Goal: Task Accomplishment & Management: Use online tool/utility

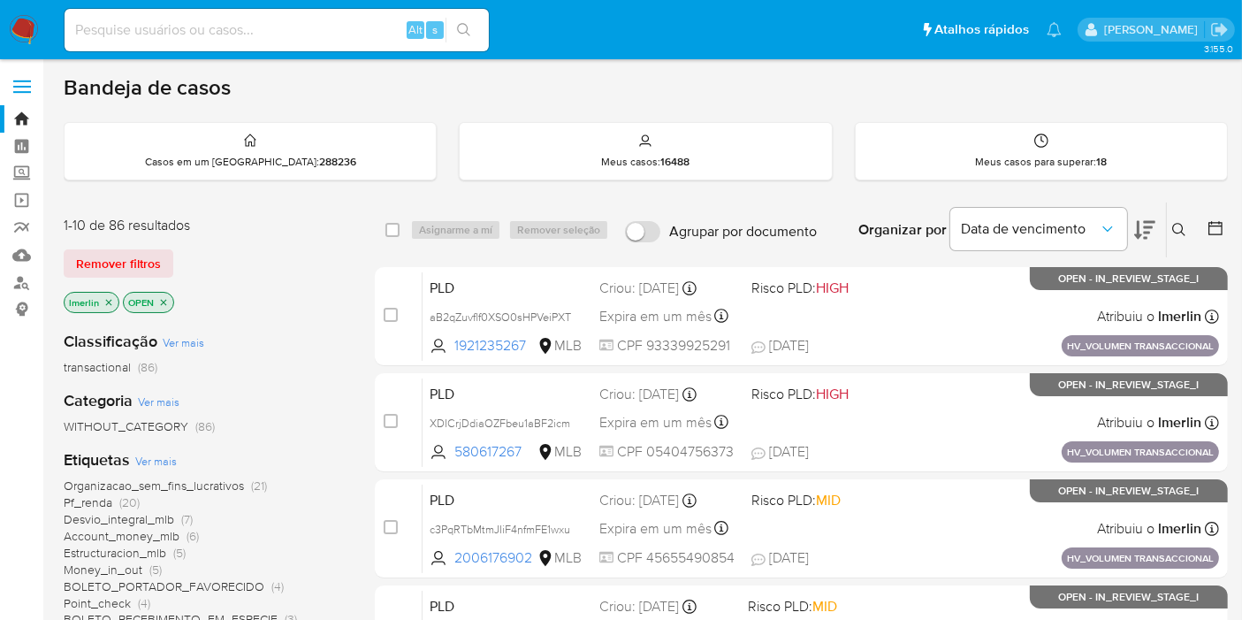
click at [104, 299] on icon "close-filter" at bounding box center [108, 302] width 11 height 11
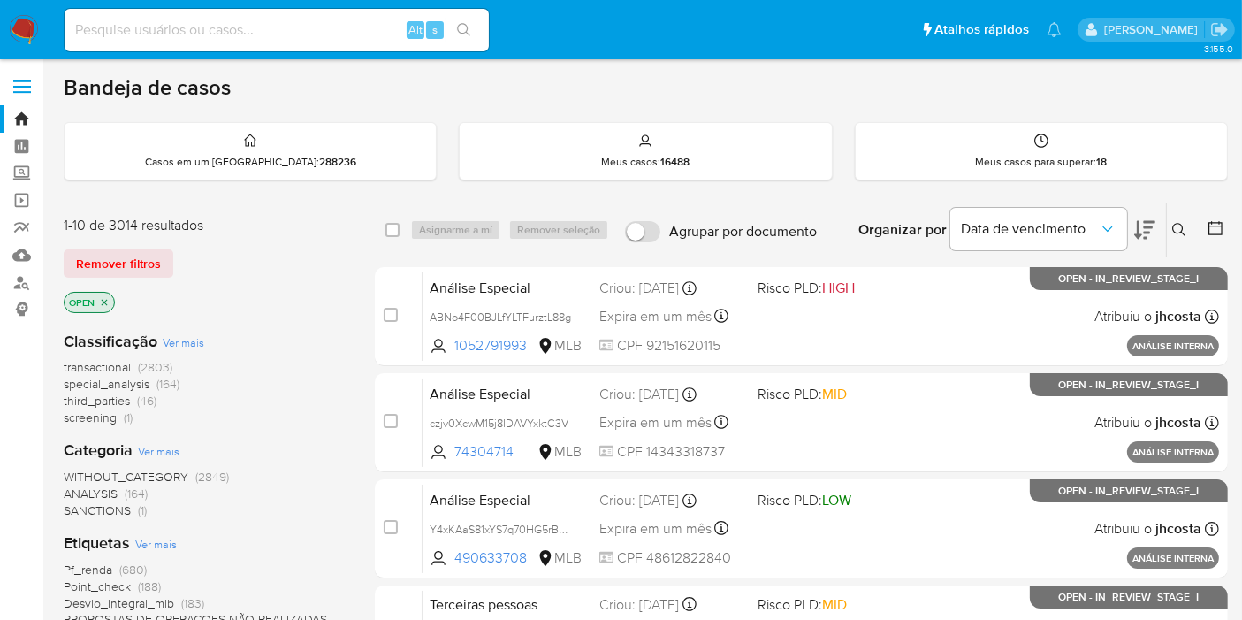
click at [116, 415] on span "screening" at bounding box center [90, 417] width 53 height 18
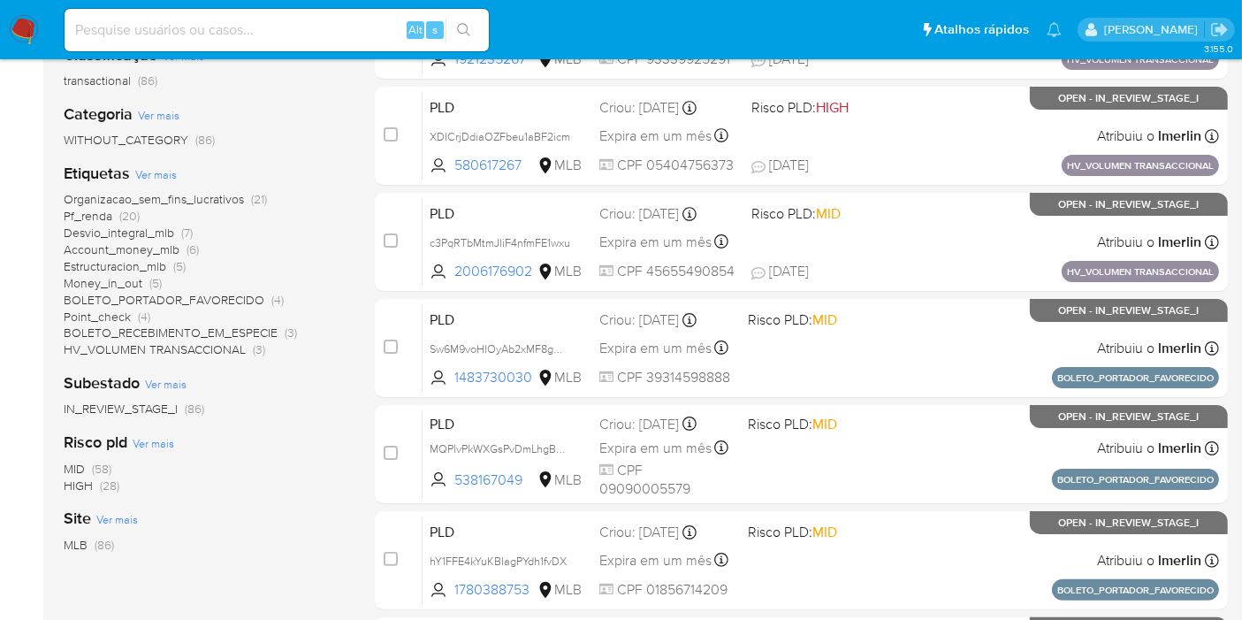
scroll to position [294, 0]
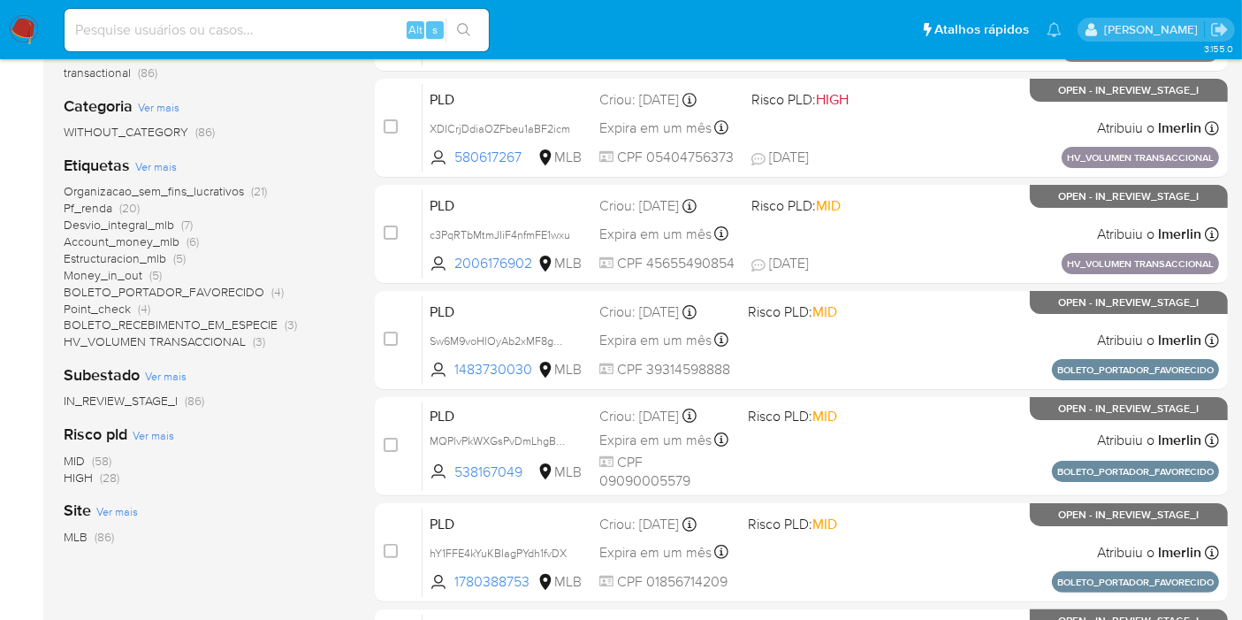
click at [84, 478] on span "HIGH" at bounding box center [78, 477] width 29 height 18
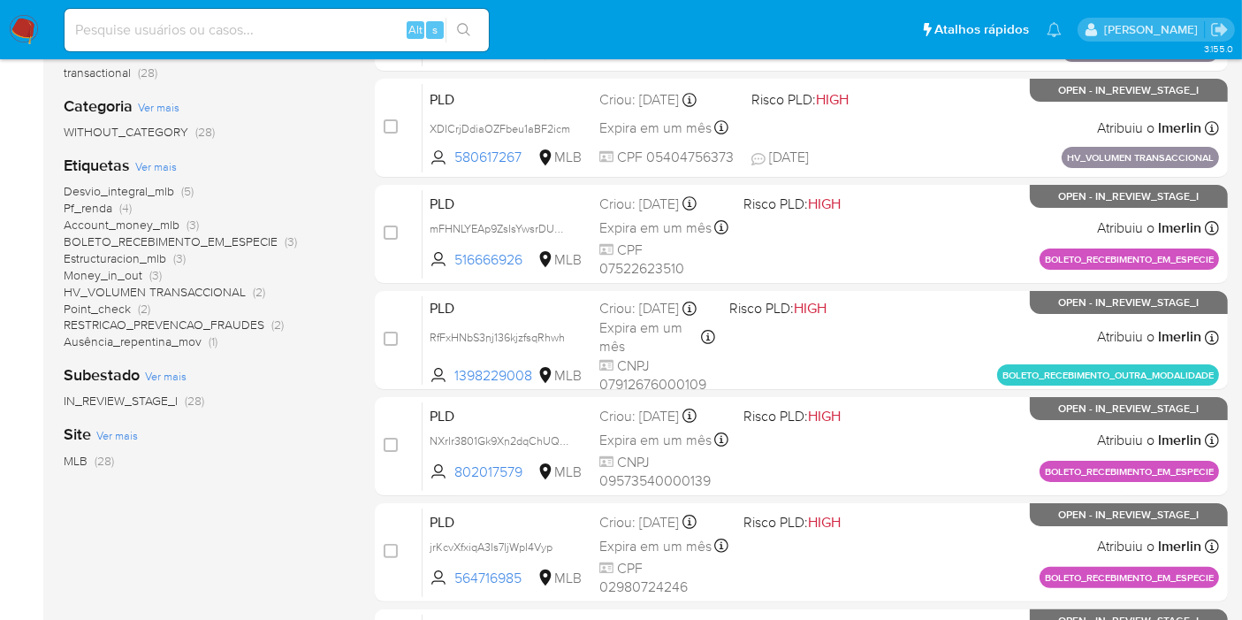
click at [119, 205] on span "(4)" at bounding box center [125, 208] width 12 height 18
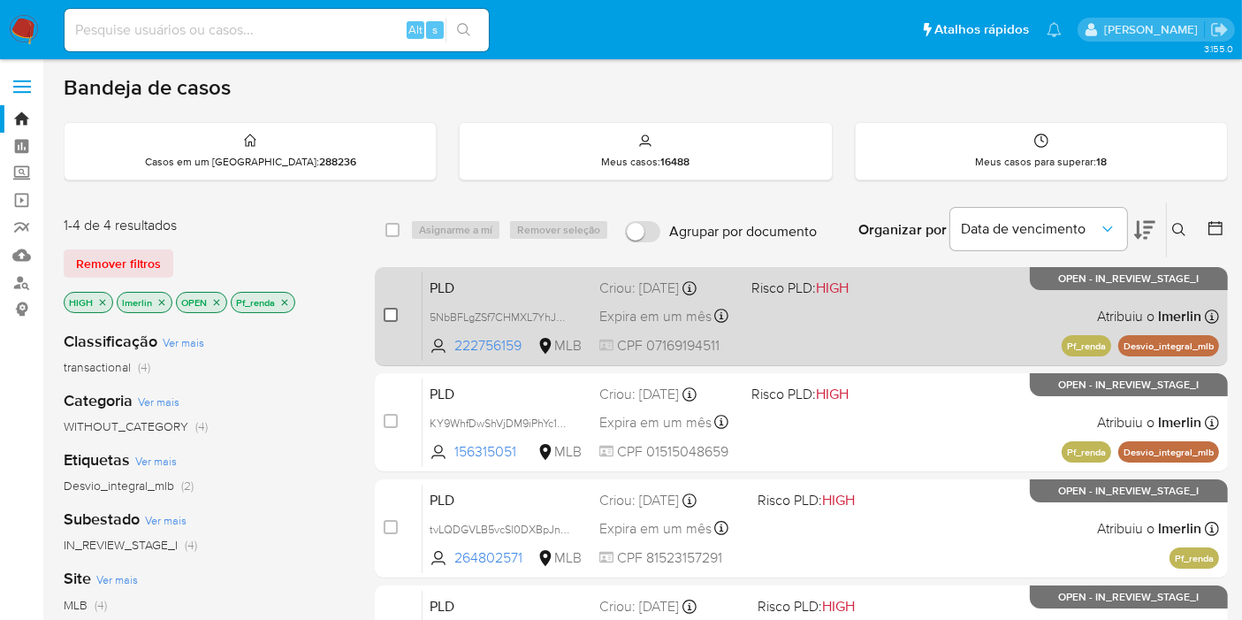
click at [393, 315] on input "checkbox" at bounding box center [391, 315] width 14 height 14
checkbox input "true"
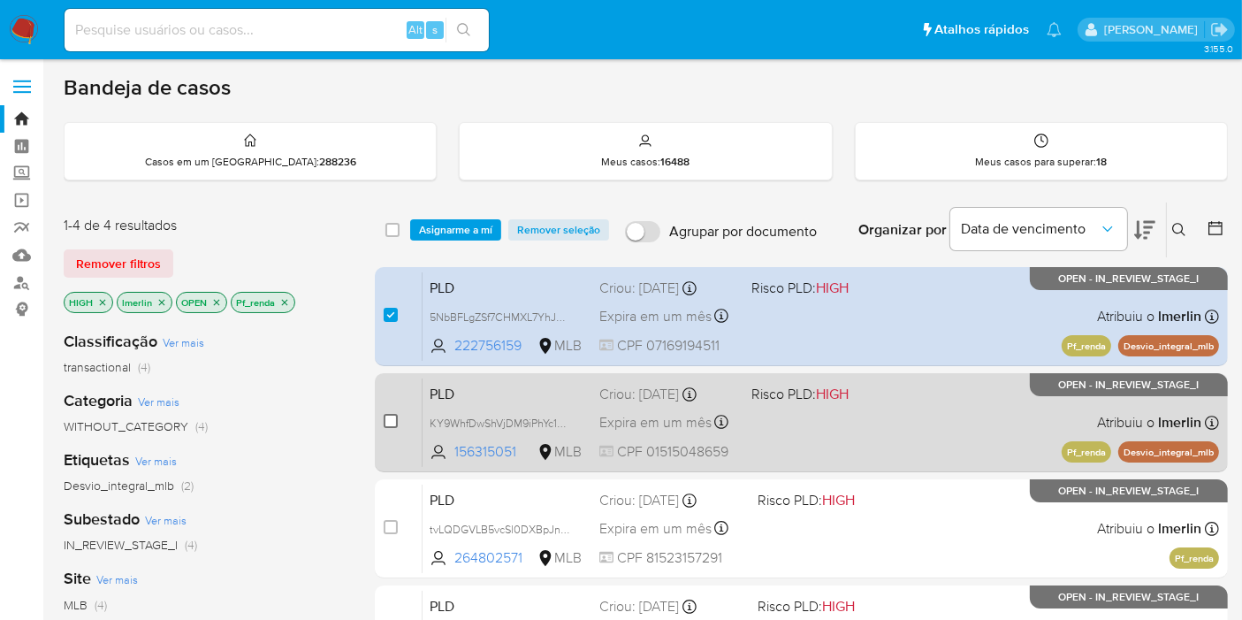
drag, startPoint x: 389, startPoint y: 418, endPoint x: 521, endPoint y: 40, distance: 400.5
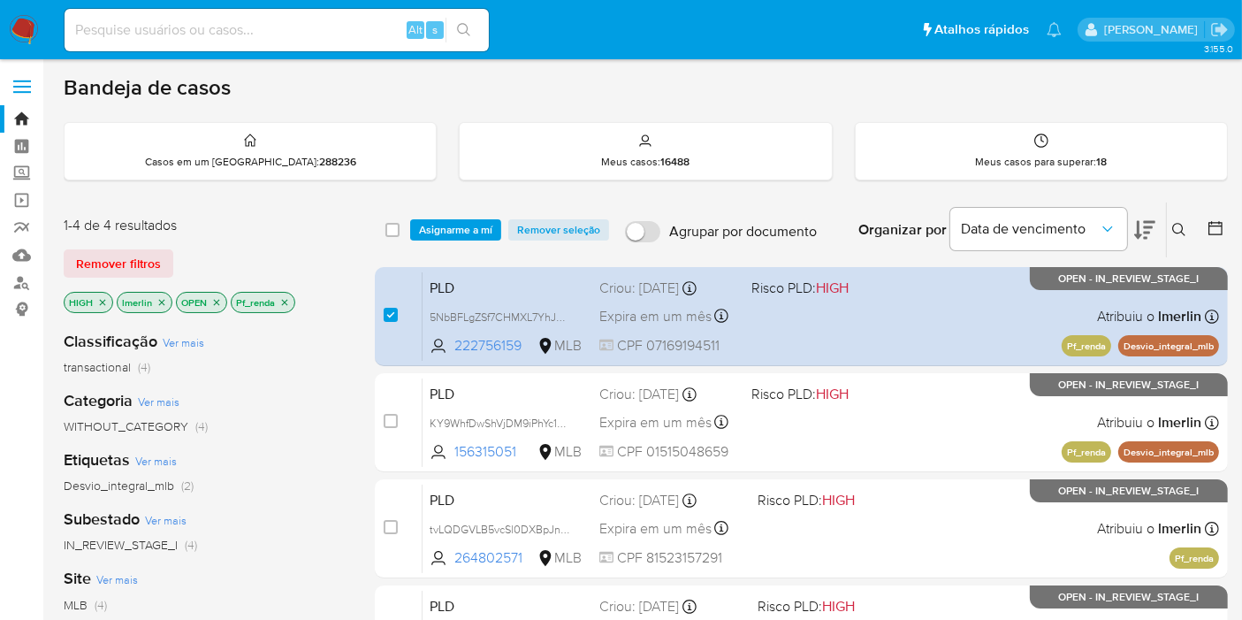
click at [390, 418] on input "checkbox" at bounding box center [391, 421] width 14 height 14
checkbox input "true"
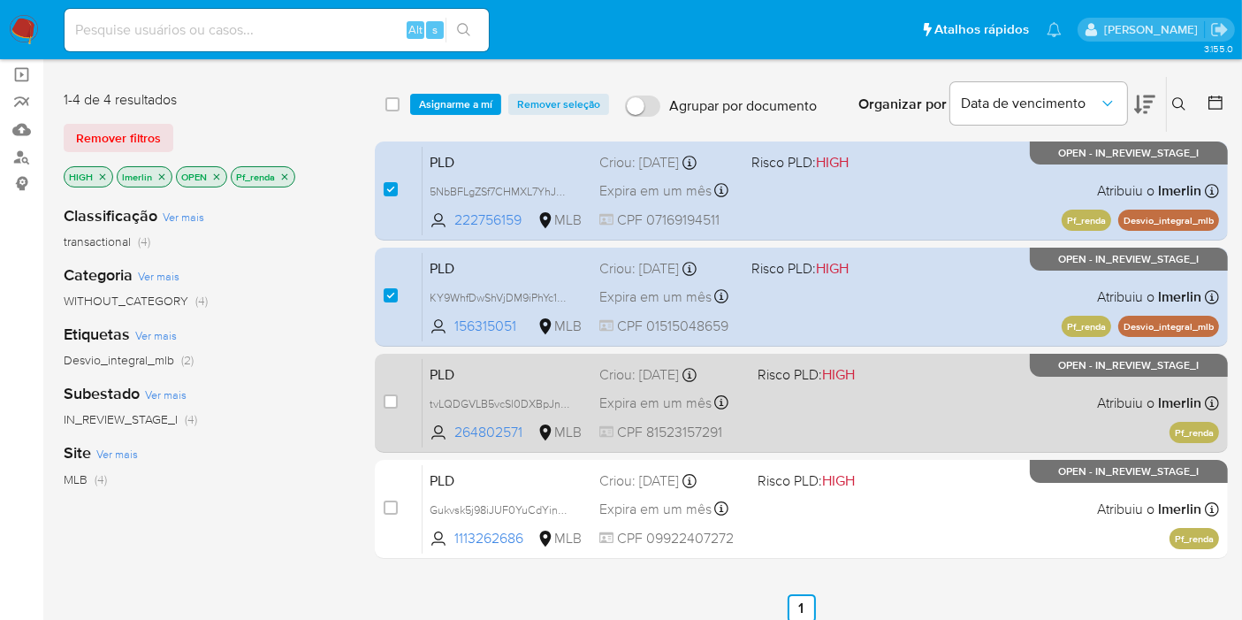
scroll to position [196, 0]
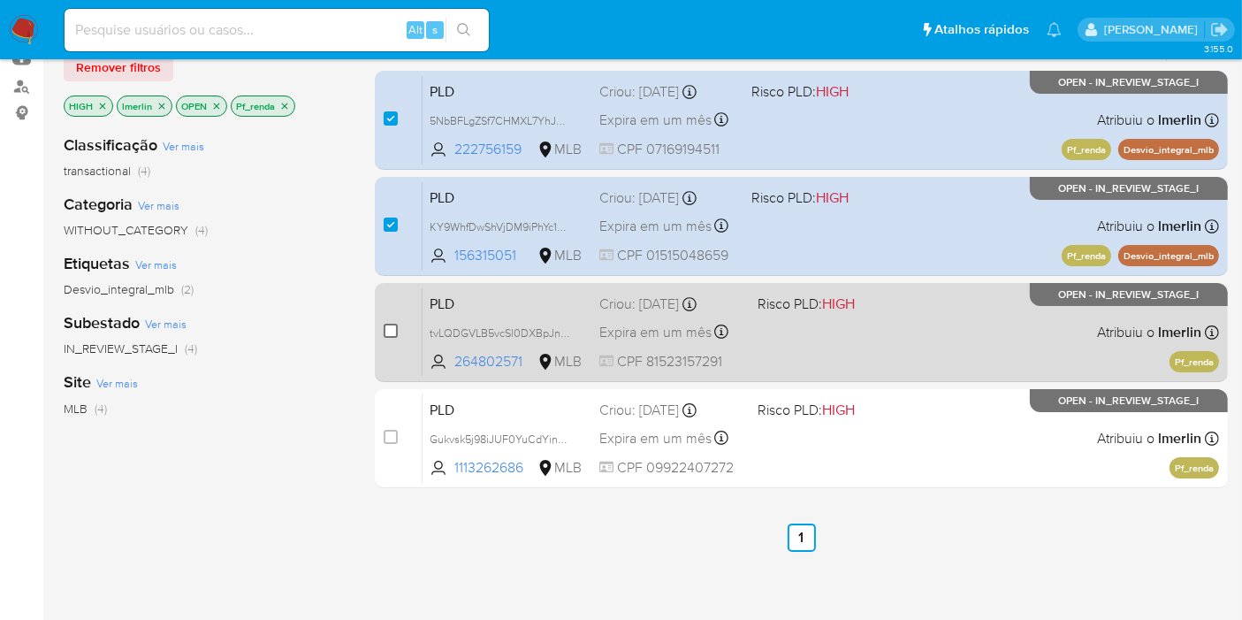
click at [387, 328] on input "checkbox" at bounding box center [391, 330] width 14 height 14
checkbox input "true"
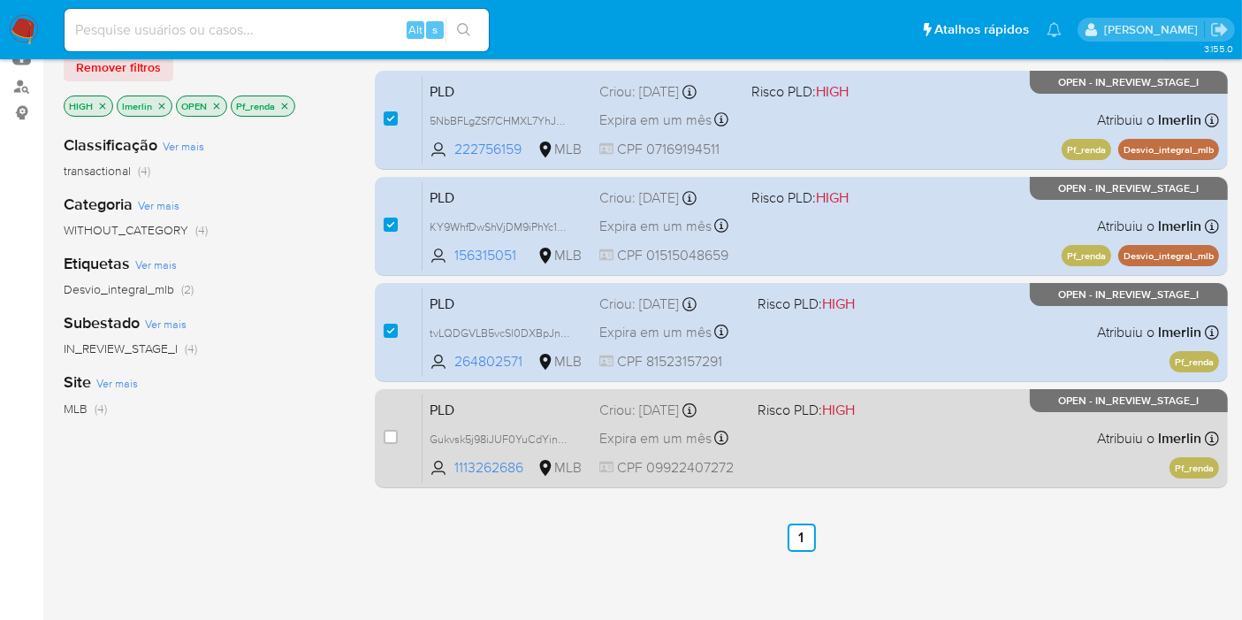
click at [386, 414] on div "case-item-checkbox Incapaz de atribuir o caso" at bounding box center [403, 437] width 39 height 89
click at [386, 433] on input "checkbox" at bounding box center [391, 437] width 14 height 14
checkbox input "true"
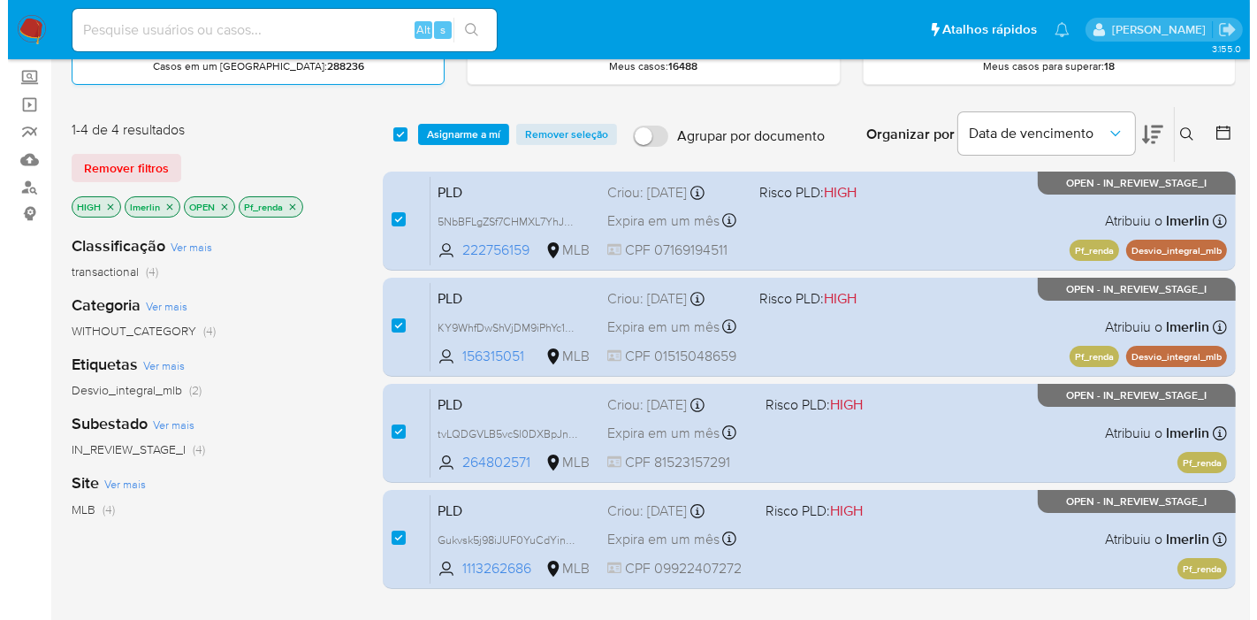
scroll to position [0, 0]
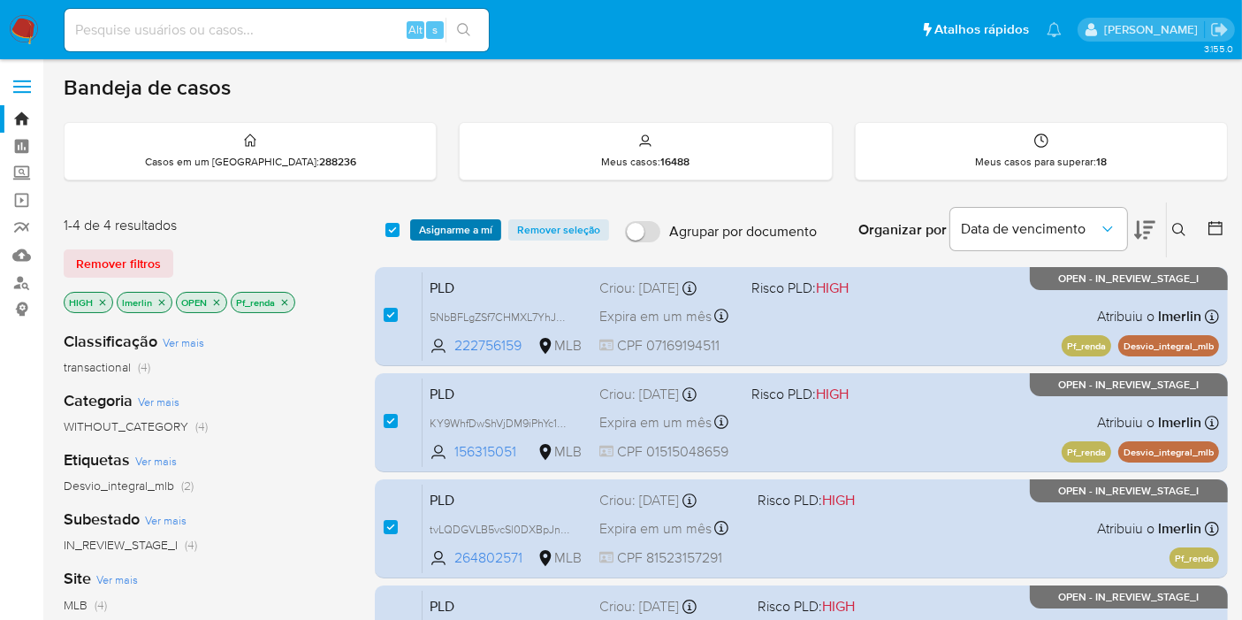
click at [452, 229] on span "Asignarme a mí" at bounding box center [455, 230] width 73 height 18
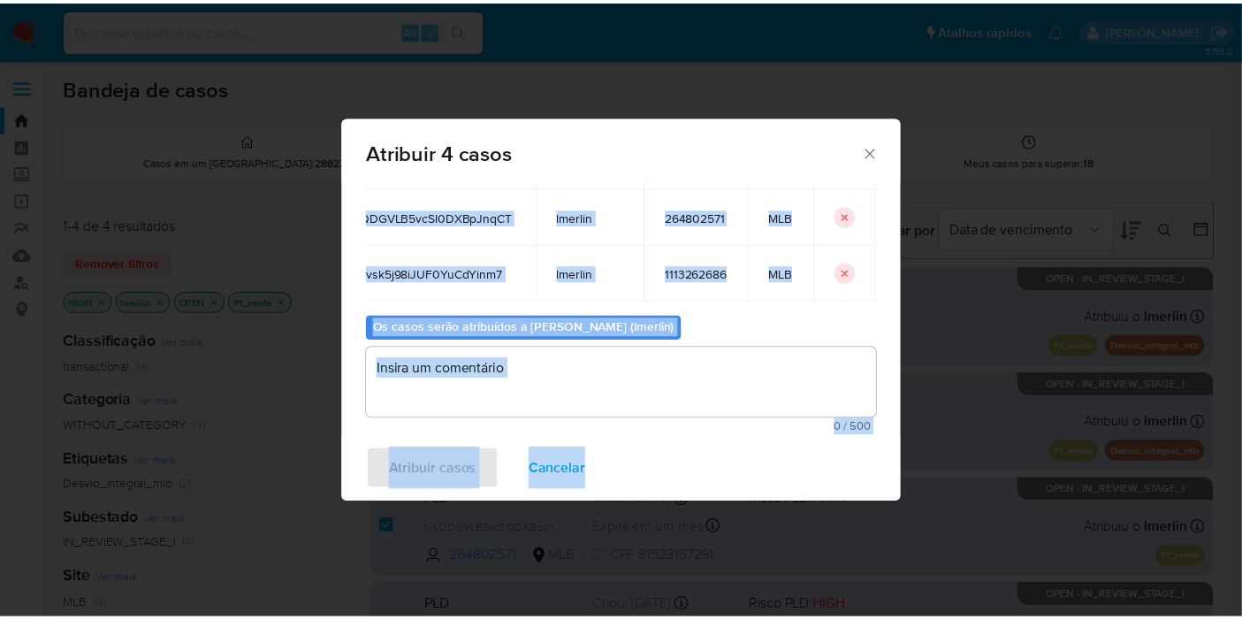
scroll to position [0, 57]
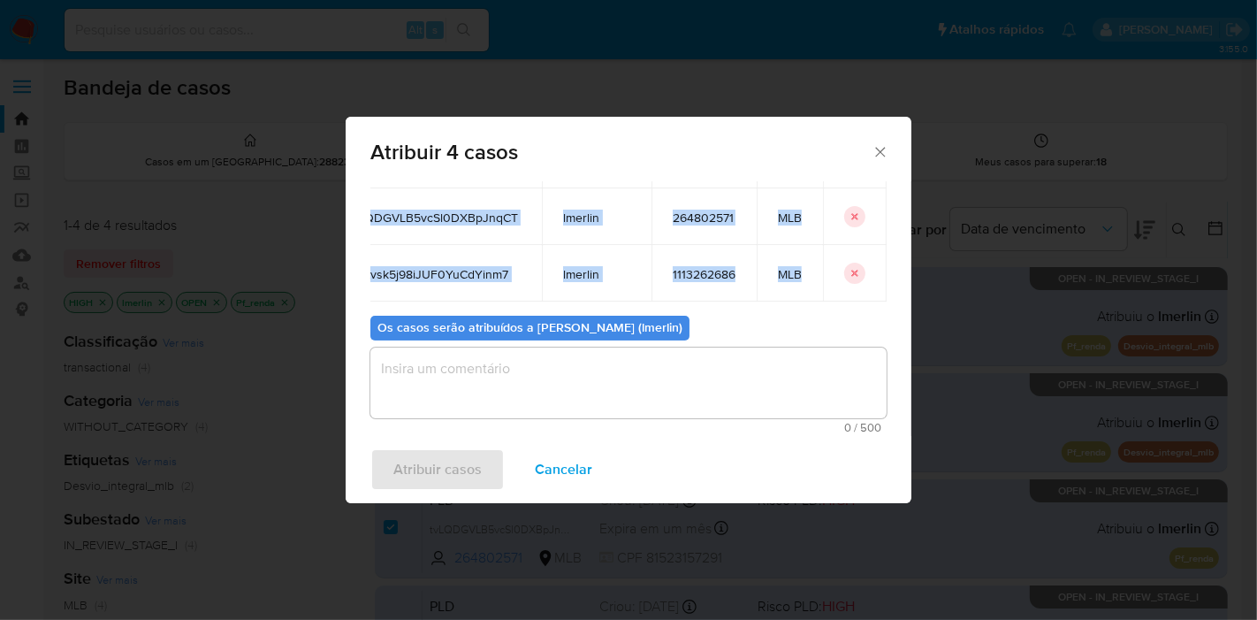
drag, startPoint x: 389, startPoint y: 298, endPoint x: 825, endPoint y: 269, distance: 437.6
click at [825, 269] on tbody "5NbBFLgZSf7CHMXL7YhJOfam lmerlin 222756159 MLB KY9WhfDwShVjDM9iPhYc1D0u lmerlin…" at bounding box center [606, 188] width 559 height 226
copy tbody "5NbBFLgZSf7CHMXL7YhJOfam lmerlin 222756159 MLB KY9WhfDwShVjDM9iPhYc1D0u lmerlin…"
click at [555, 481] on span "Cancelar" at bounding box center [563, 469] width 57 height 39
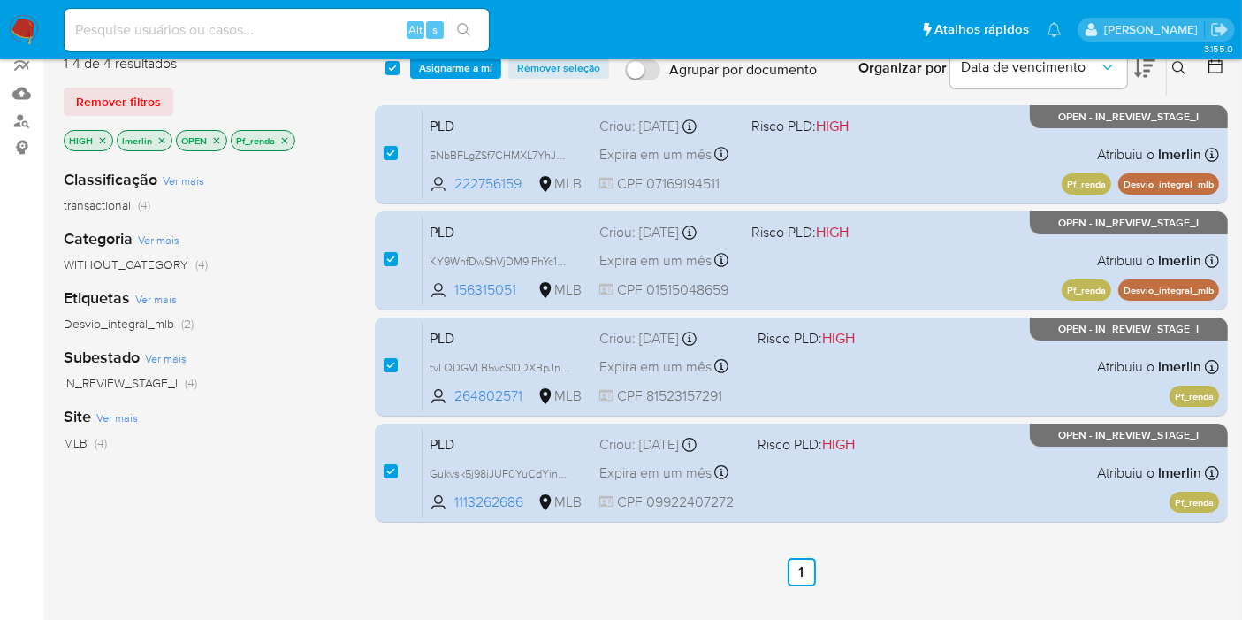
scroll to position [0, 0]
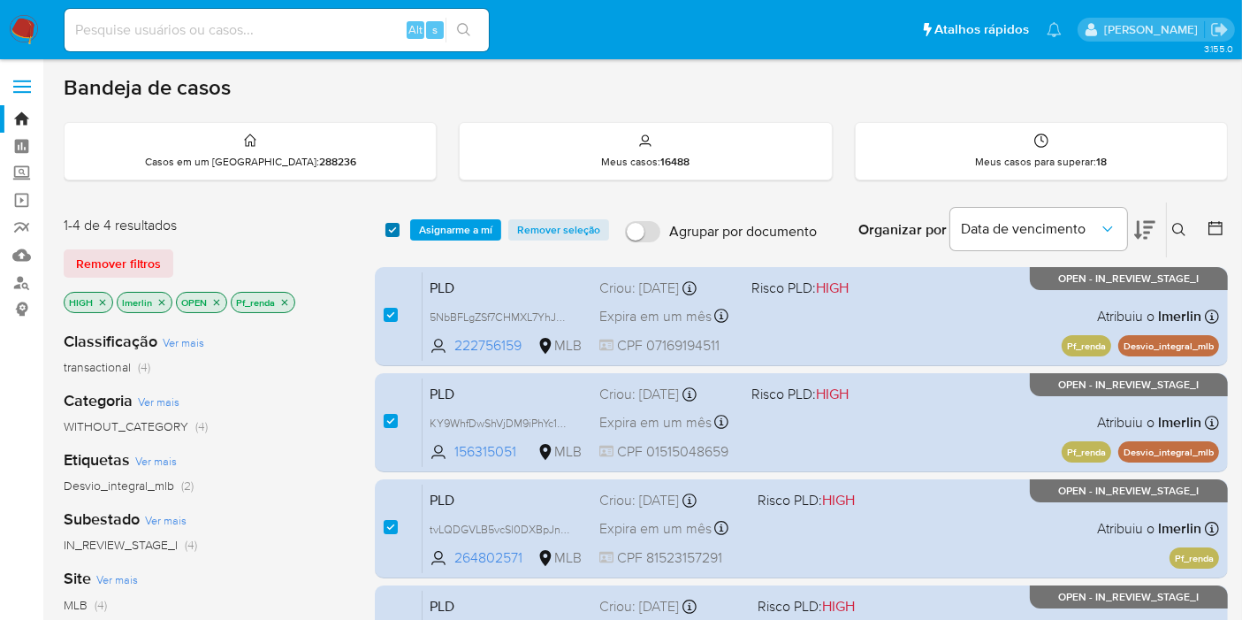
click at [392, 227] on input "checkbox" at bounding box center [392, 230] width 14 height 14
checkbox input "false"
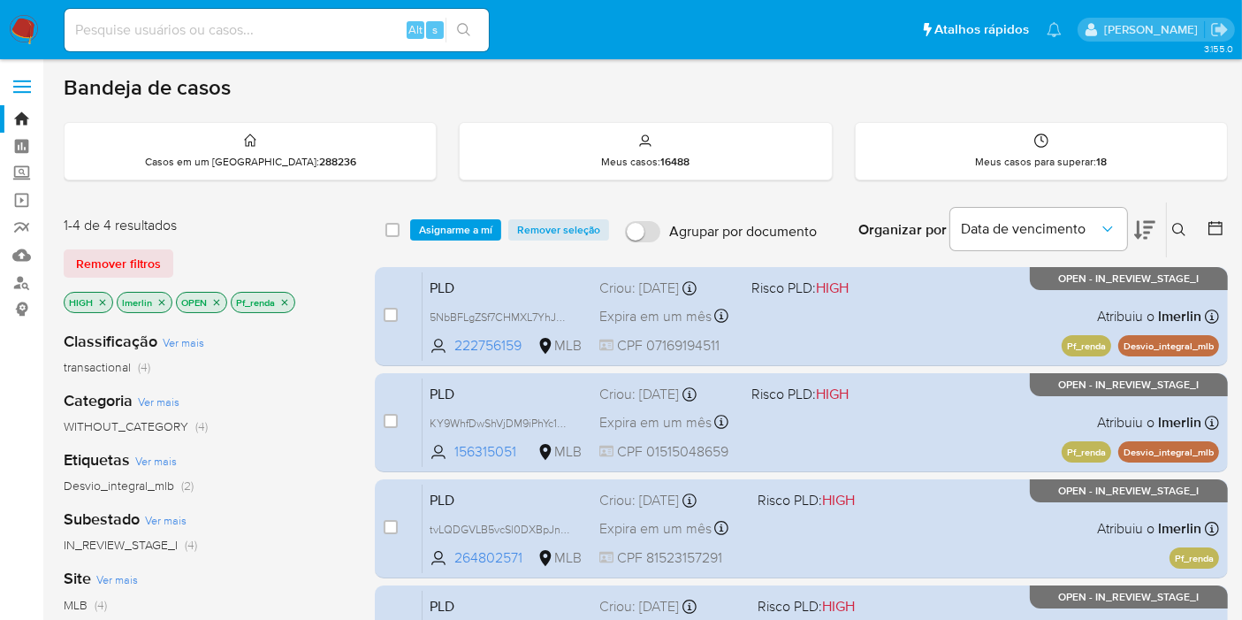
checkbox input "false"
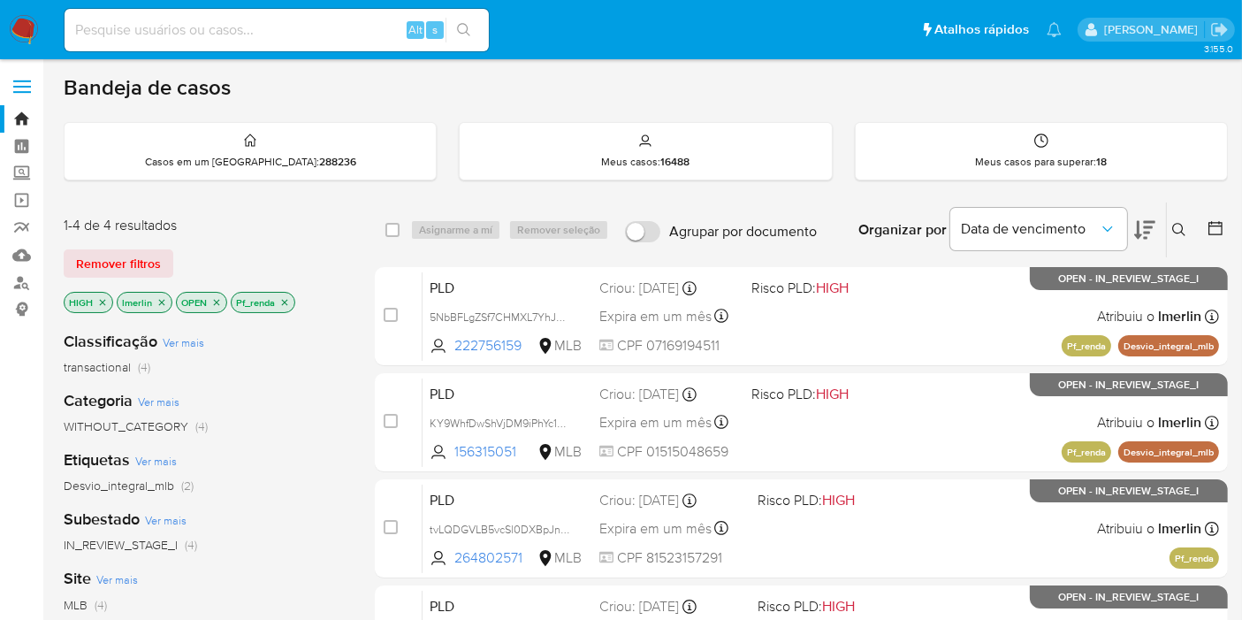
click at [266, 17] on div "Alt s" at bounding box center [277, 30] width 424 height 42
click at [283, 25] on input at bounding box center [277, 30] width 424 height 23
paste input "5NbBFLgZSf7CHMXL7YhJOfam"
type input "5NbBFLgZSf7CHMXL7YhJOfam"
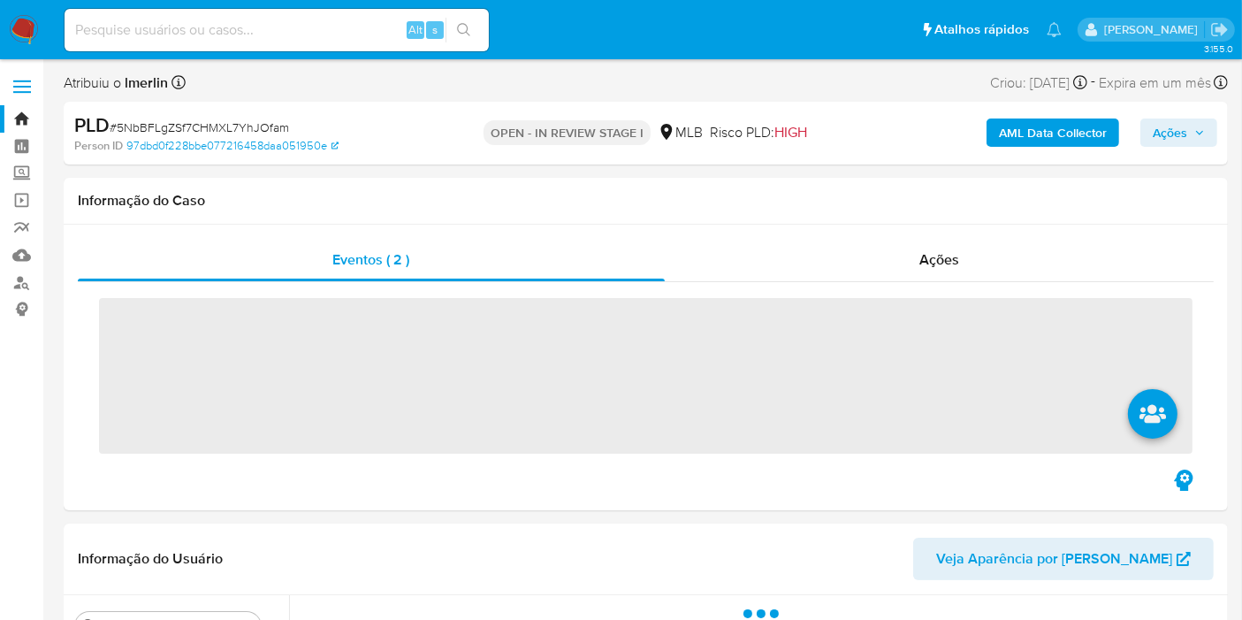
click at [1053, 145] on b "AML Data Collector" at bounding box center [1053, 132] width 108 height 28
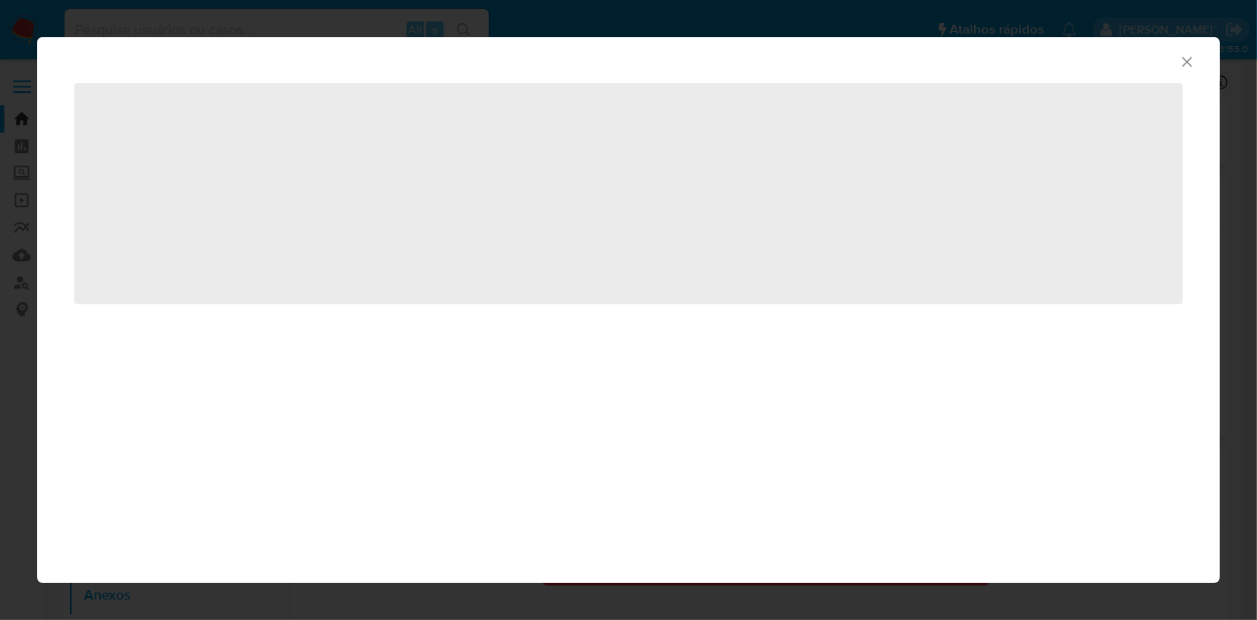
select select "10"
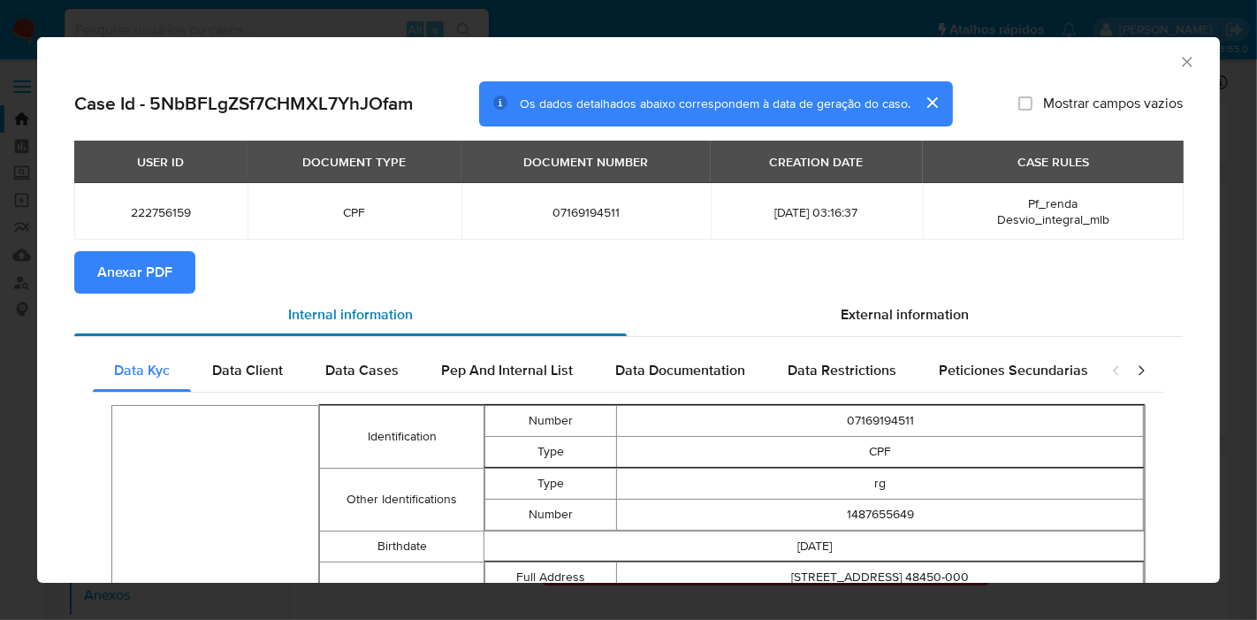
click at [149, 293] on div "Internal information" at bounding box center [350, 314] width 552 height 42
click at [149, 272] on span "Anexar PDF" at bounding box center [134, 272] width 75 height 39
click at [1178, 62] on icon "Fechar a janela" at bounding box center [1187, 62] width 18 height 18
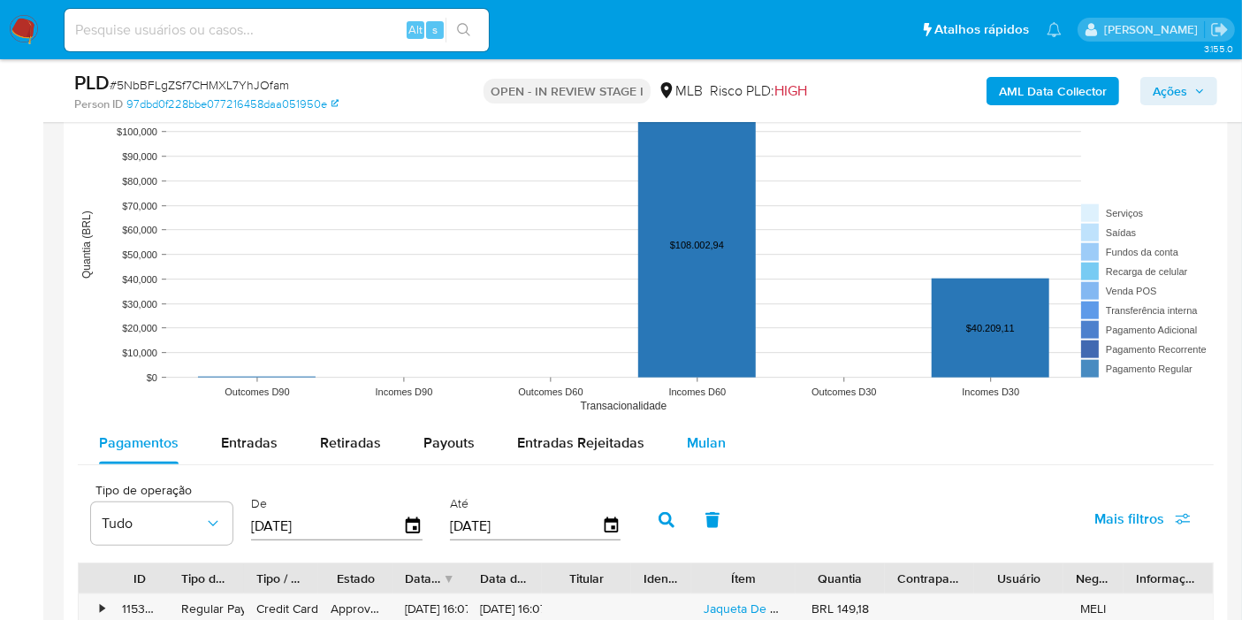
click at [687, 452] on div "Mulan" at bounding box center [706, 443] width 39 height 42
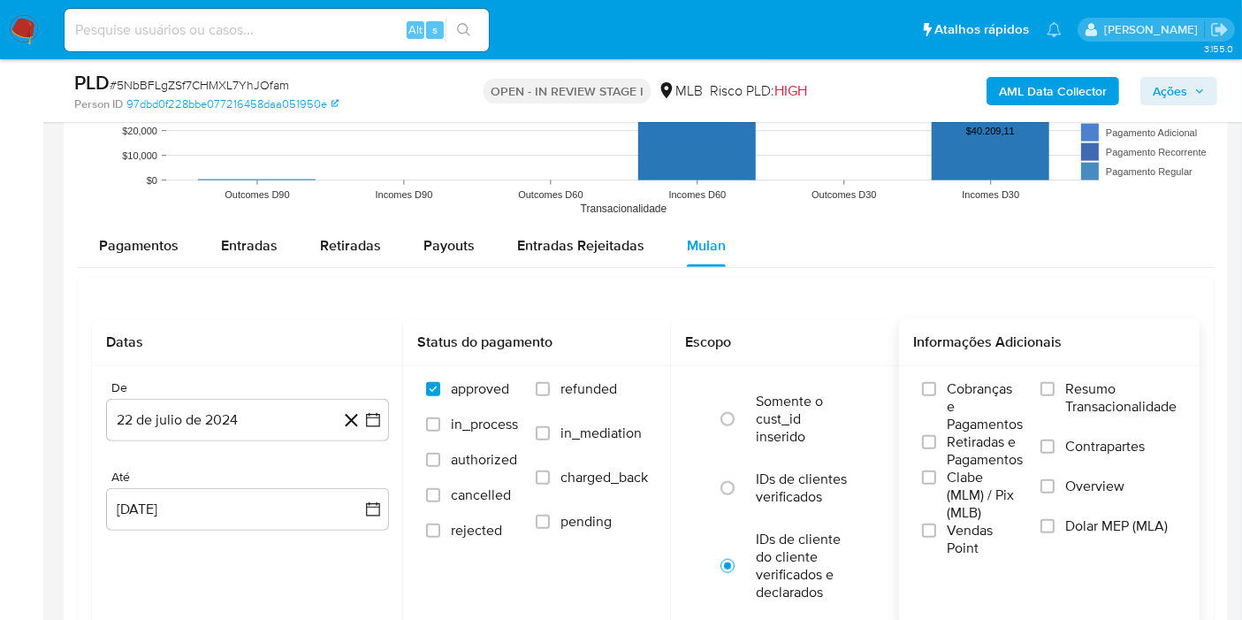
click at [1118, 383] on span "Resumo Transacionalidade" at bounding box center [1120, 397] width 111 height 35
click at [1054, 383] on input "Resumo Transacionalidade" at bounding box center [1047, 389] width 14 height 14
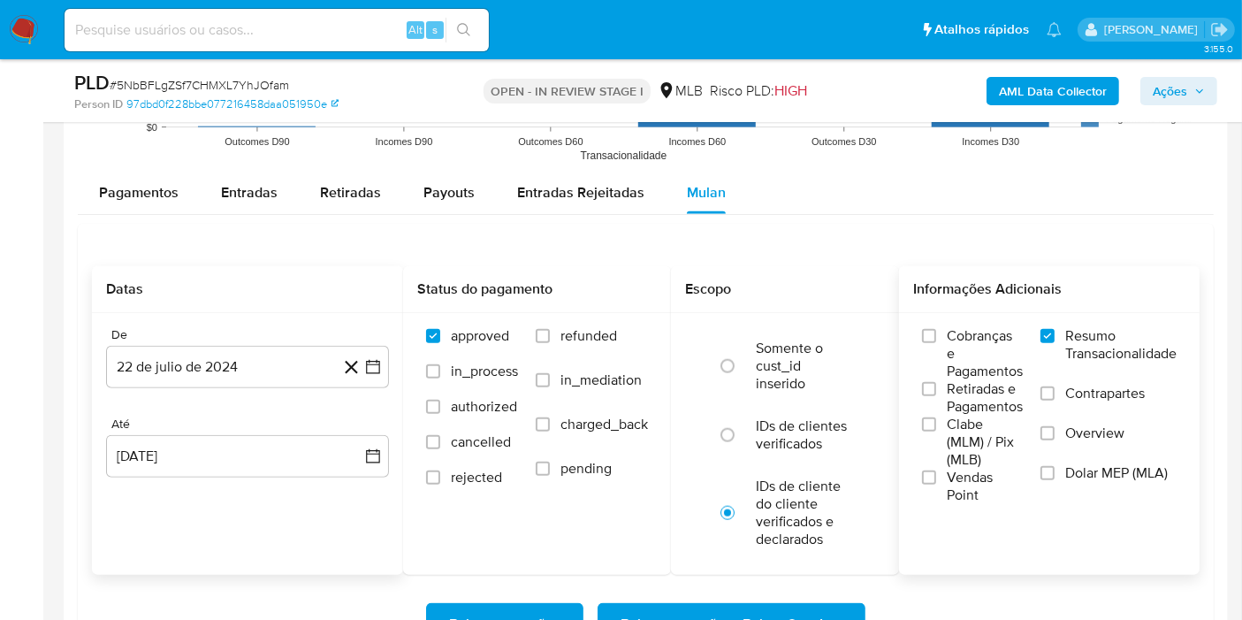
scroll to position [1964, 0]
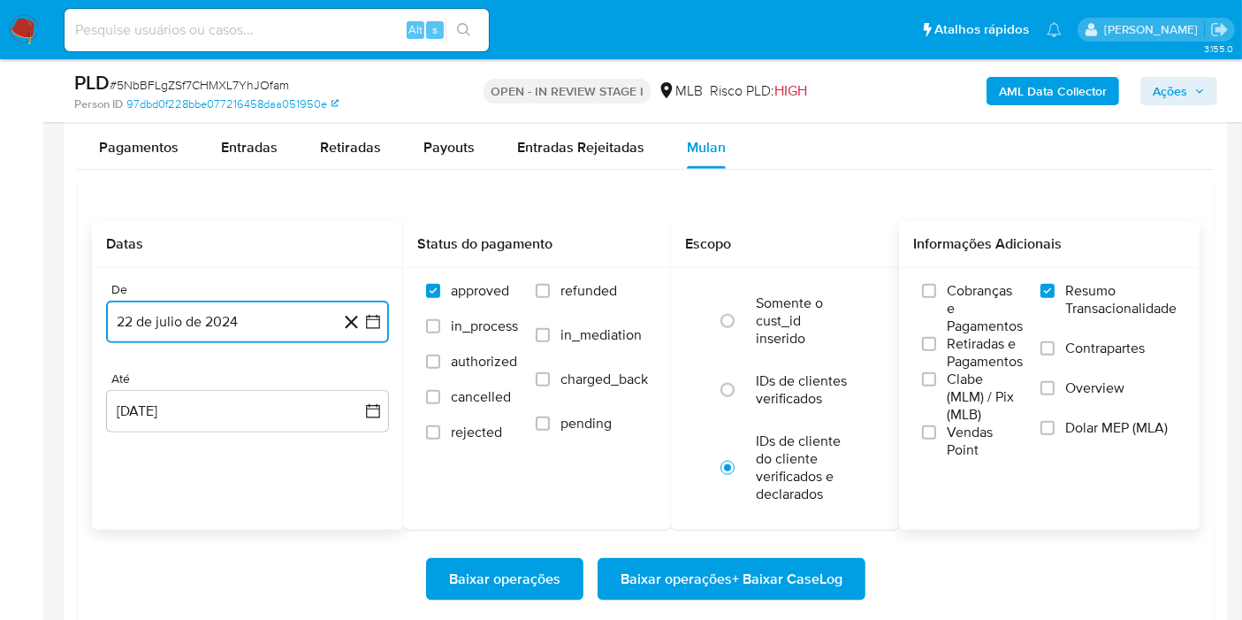
click at [382, 309] on button "22 de julio de 2024" at bounding box center [247, 321] width 283 height 42
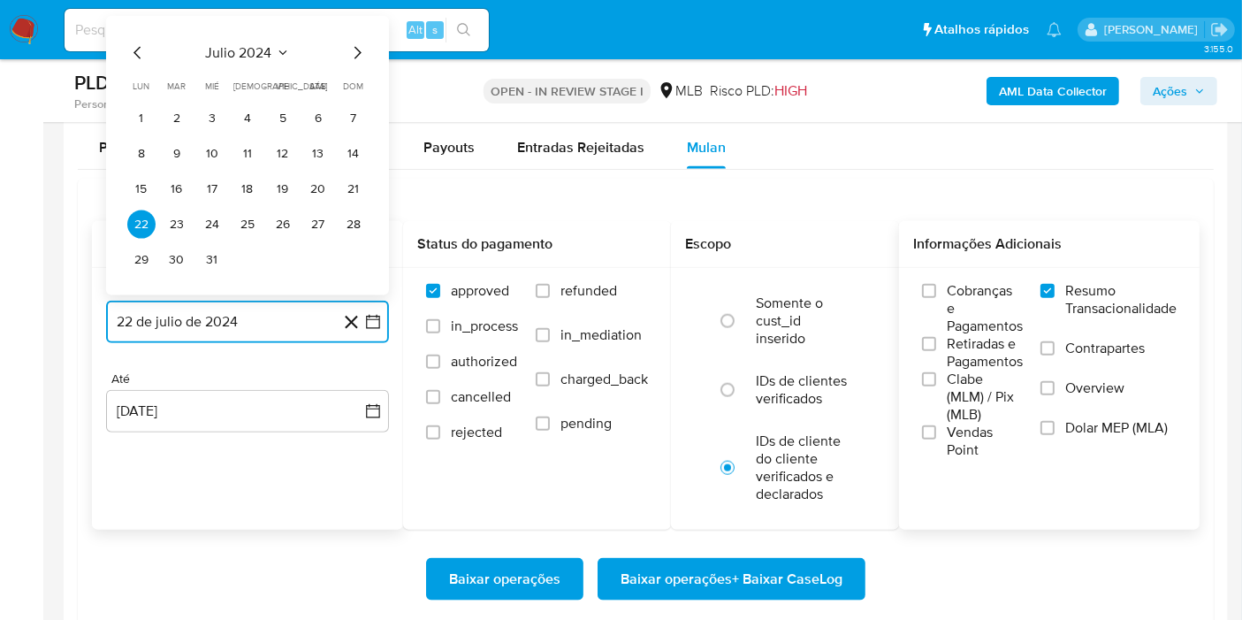
click at [255, 48] on span "julio 2024" at bounding box center [239, 53] width 66 height 18
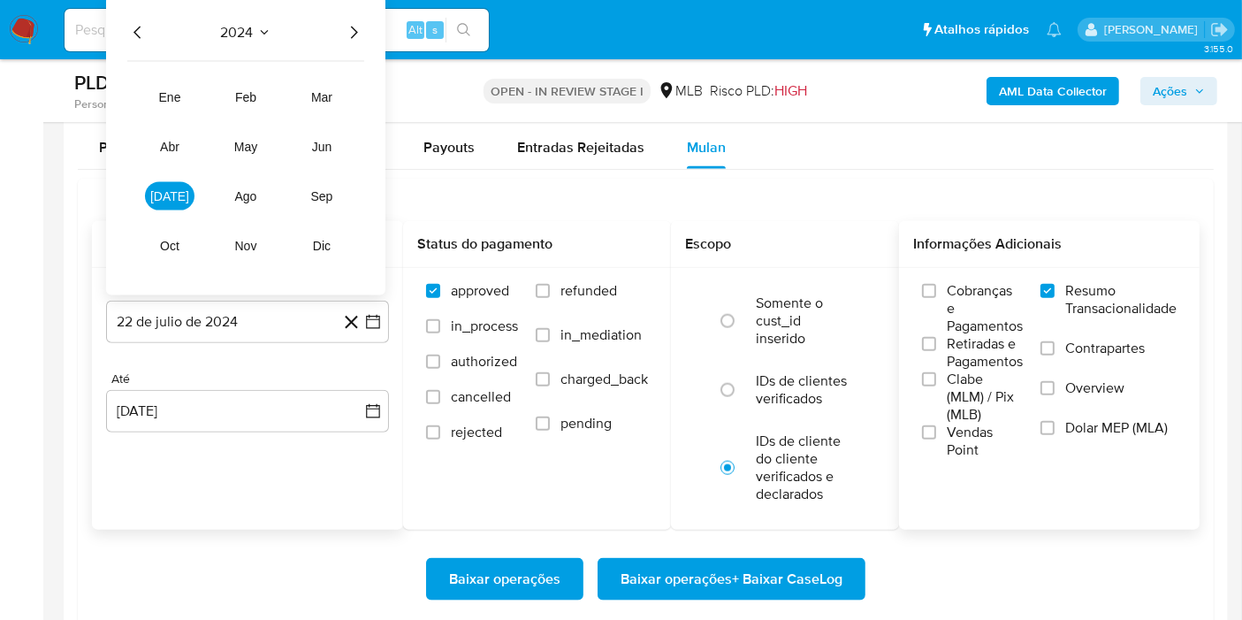
click at [357, 29] on icon "Año siguiente" at bounding box center [353, 32] width 21 height 21
click at [164, 192] on span "[DATE]" at bounding box center [169, 196] width 39 height 14
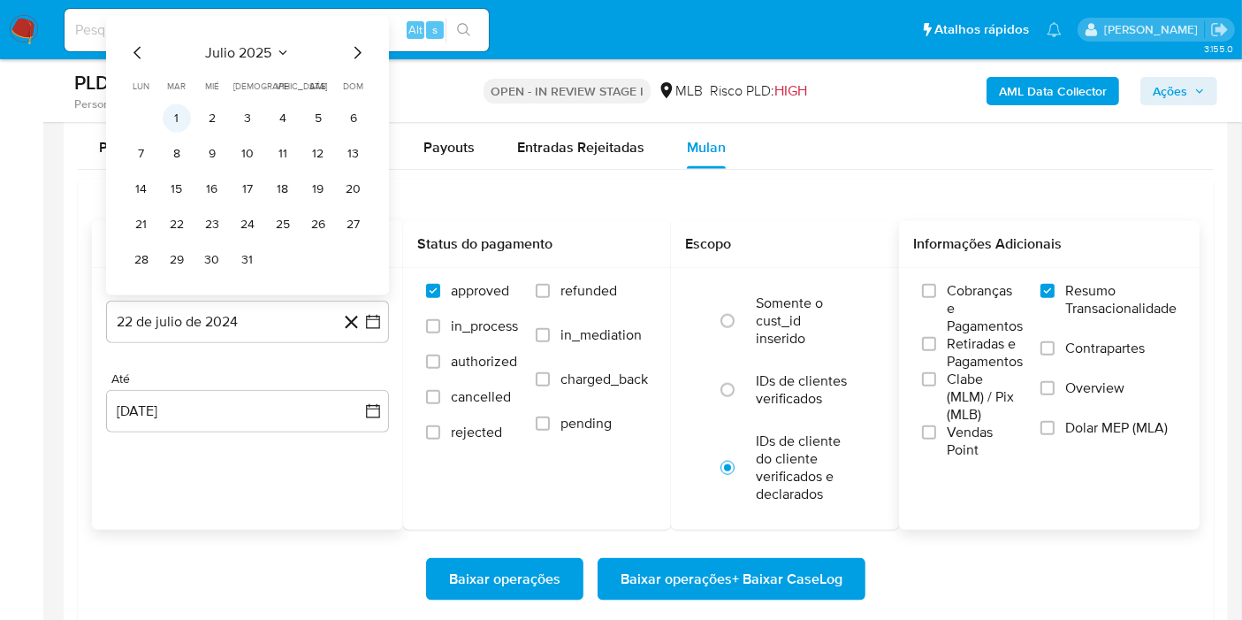
click at [174, 107] on button "1" at bounding box center [177, 118] width 28 height 28
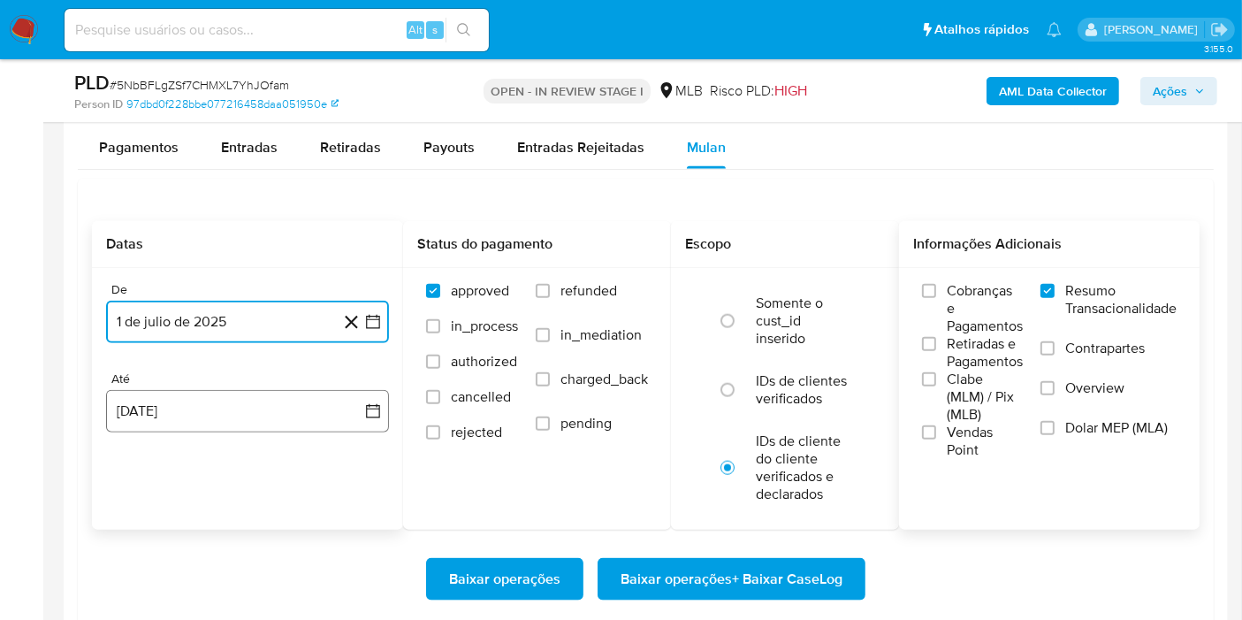
click at [362, 405] on button "[DATE]" at bounding box center [247, 411] width 283 height 42
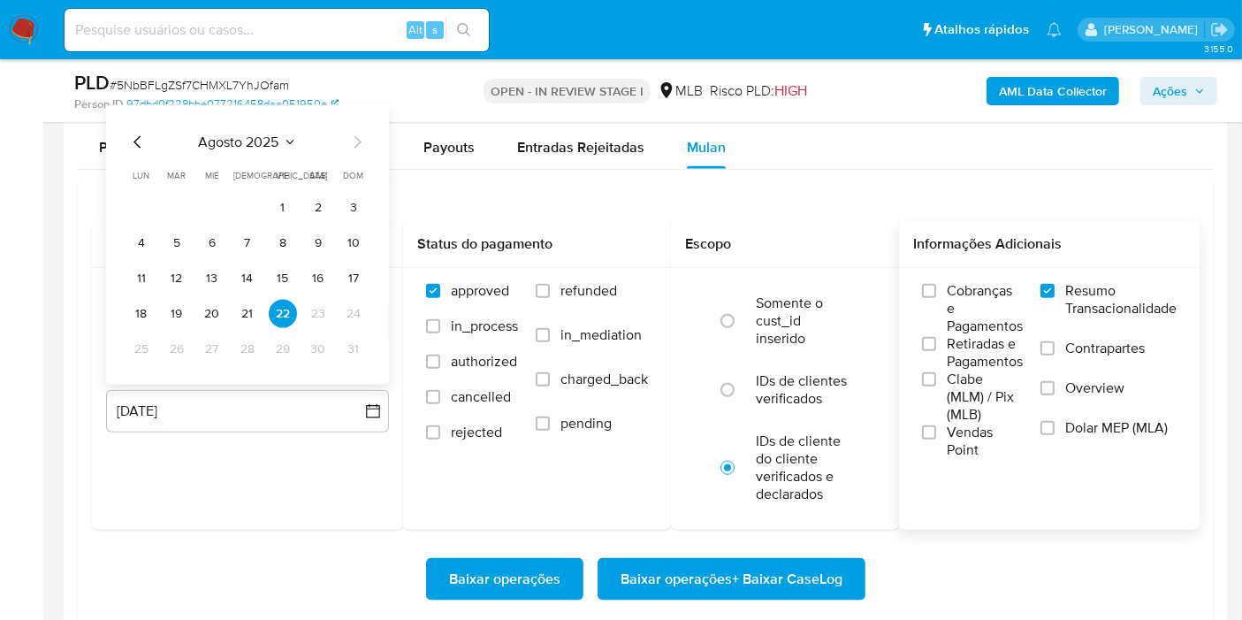
click at [247, 316] on button "21" at bounding box center [247, 314] width 28 height 28
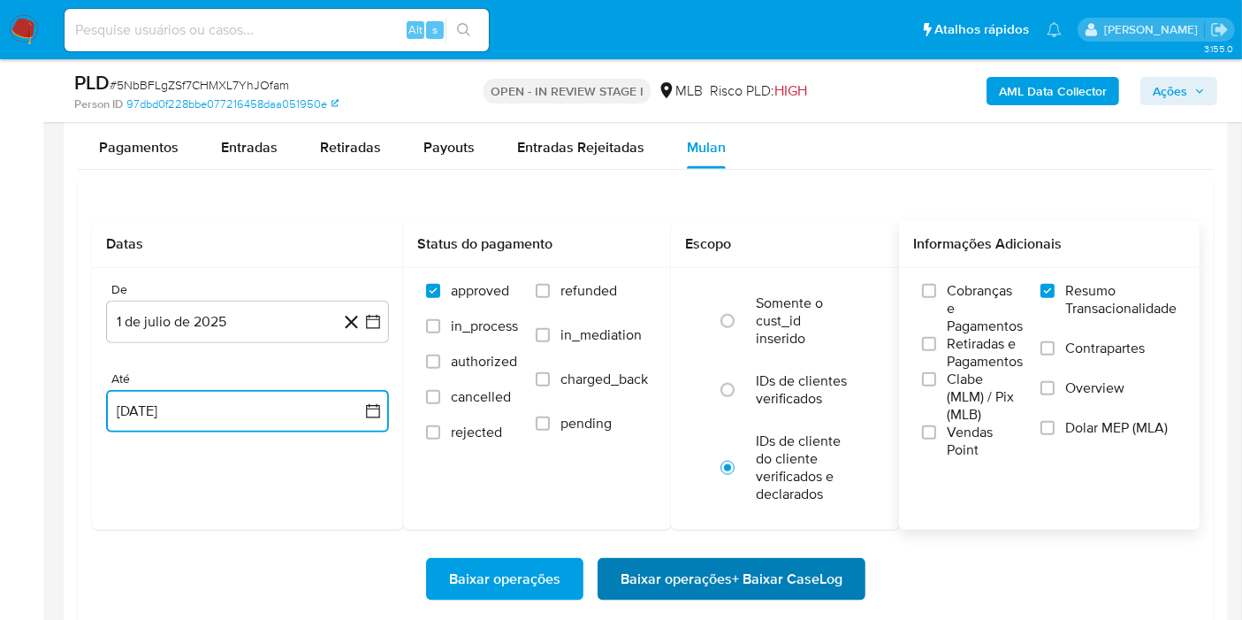
click at [665, 565] on span "Baixar operações + Baixar CaseLog" at bounding box center [731, 578] width 222 height 39
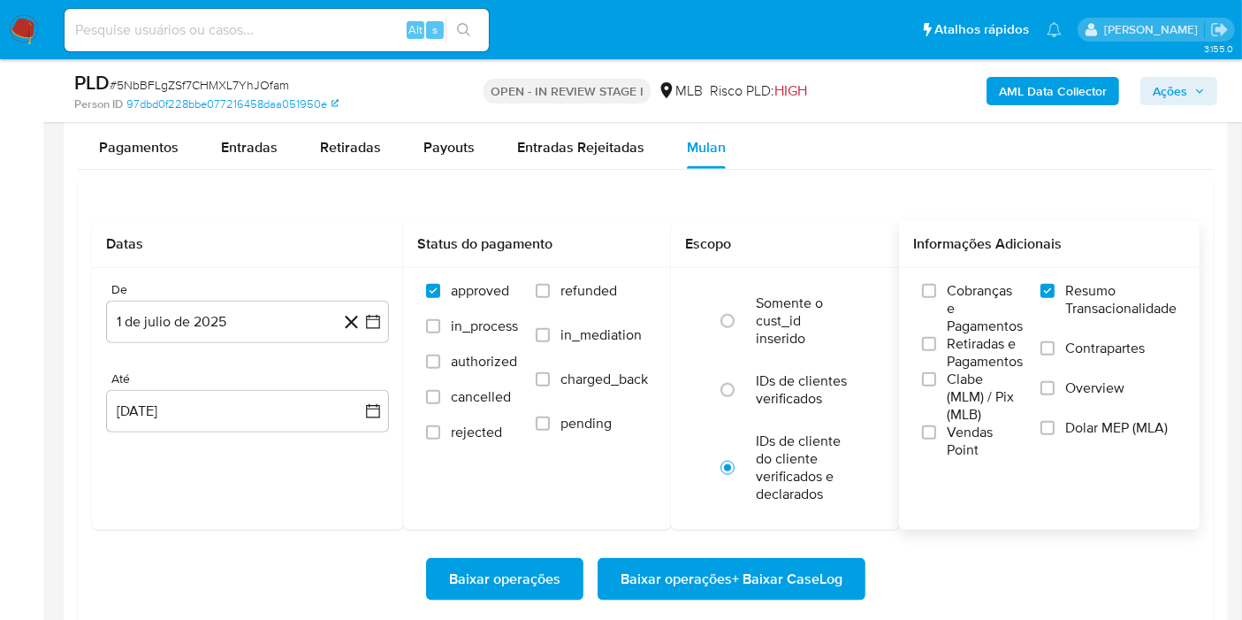
click at [332, 31] on input at bounding box center [277, 30] width 424 height 23
paste input "KY9WhfDwShVjDM9iPhYc1D0u"
type input "KY9WhfDwShVjDM9iPhYc1D0u"
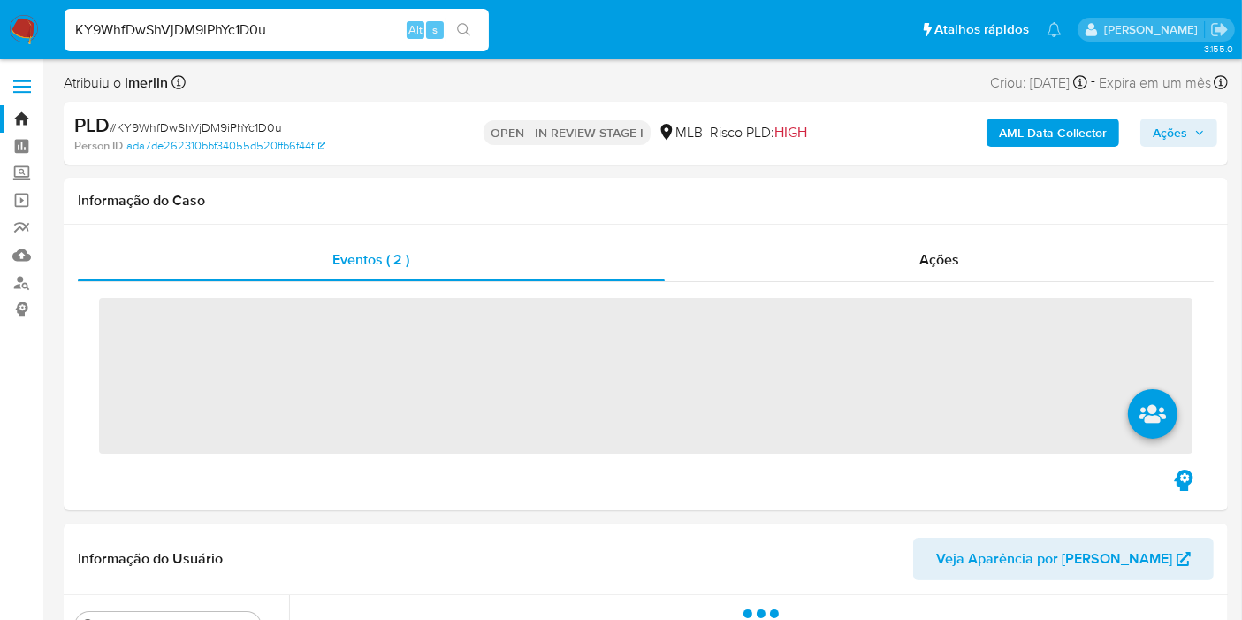
click at [1020, 131] on b "AML Data Collector" at bounding box center [1053, 132] width 108 height 28
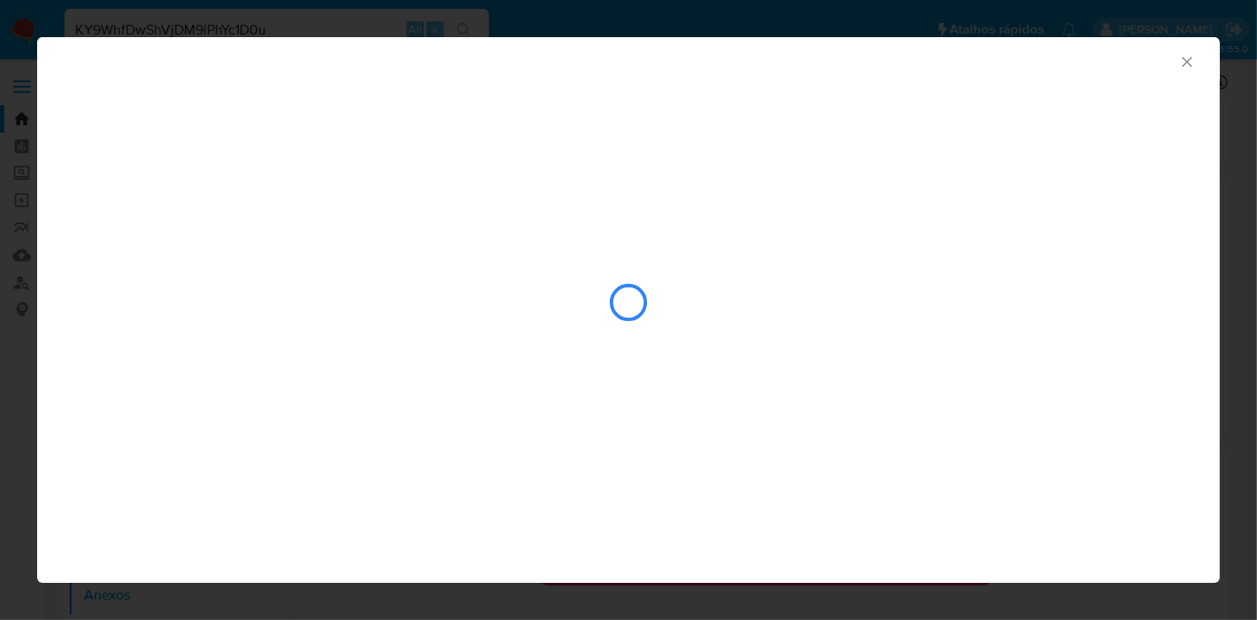
select select "10"
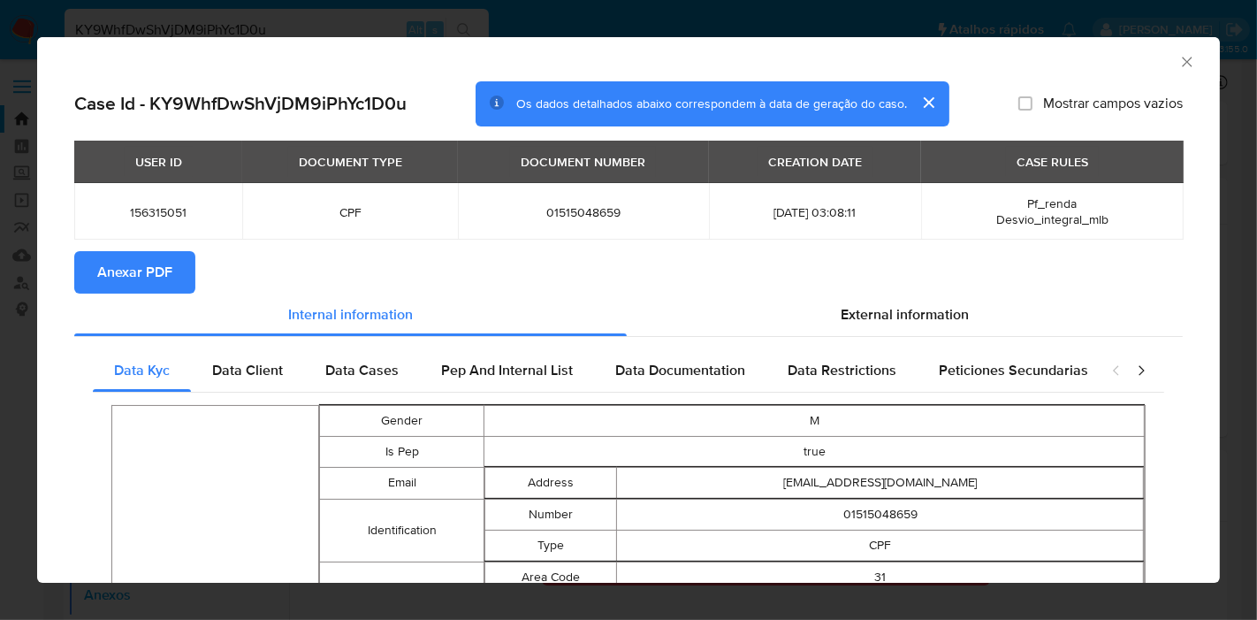
click at [107, 275] on span "Anexar PDF" at bounding box center [134, 272] width 75 height 39
click at [1178, 68] on icon "Fechar a janela" at bounding box center [1187, 62] width 18 height 18
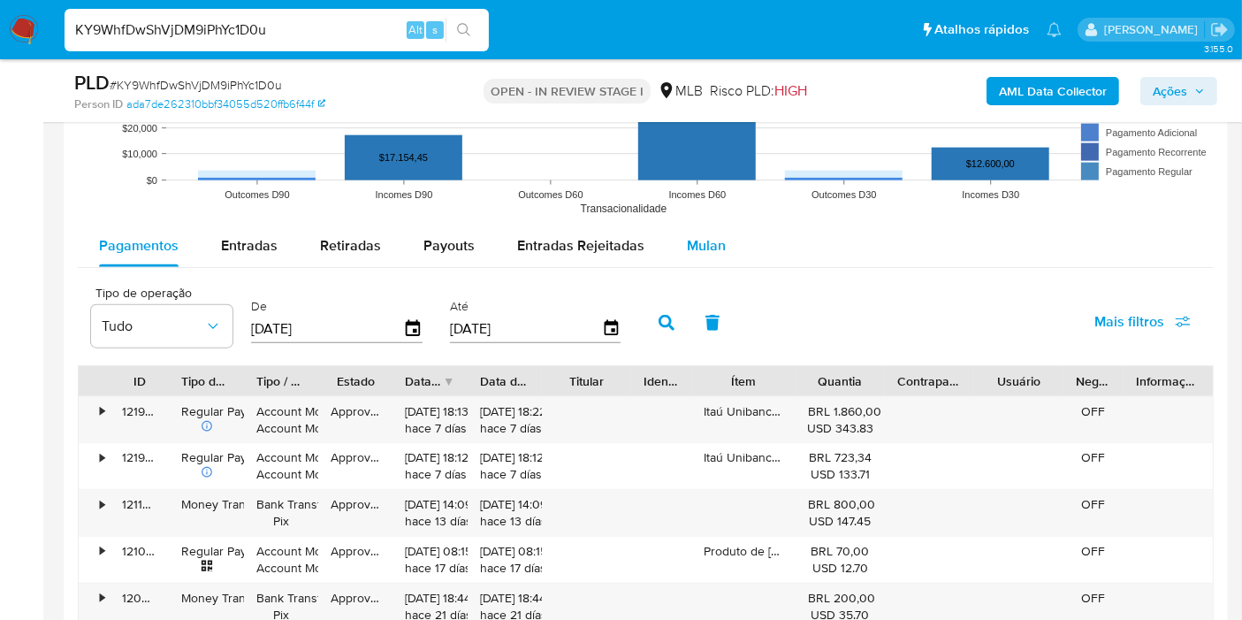
click at [716, 236] on span "Mulan" at bounding box center [706, 245] width 39 height 20
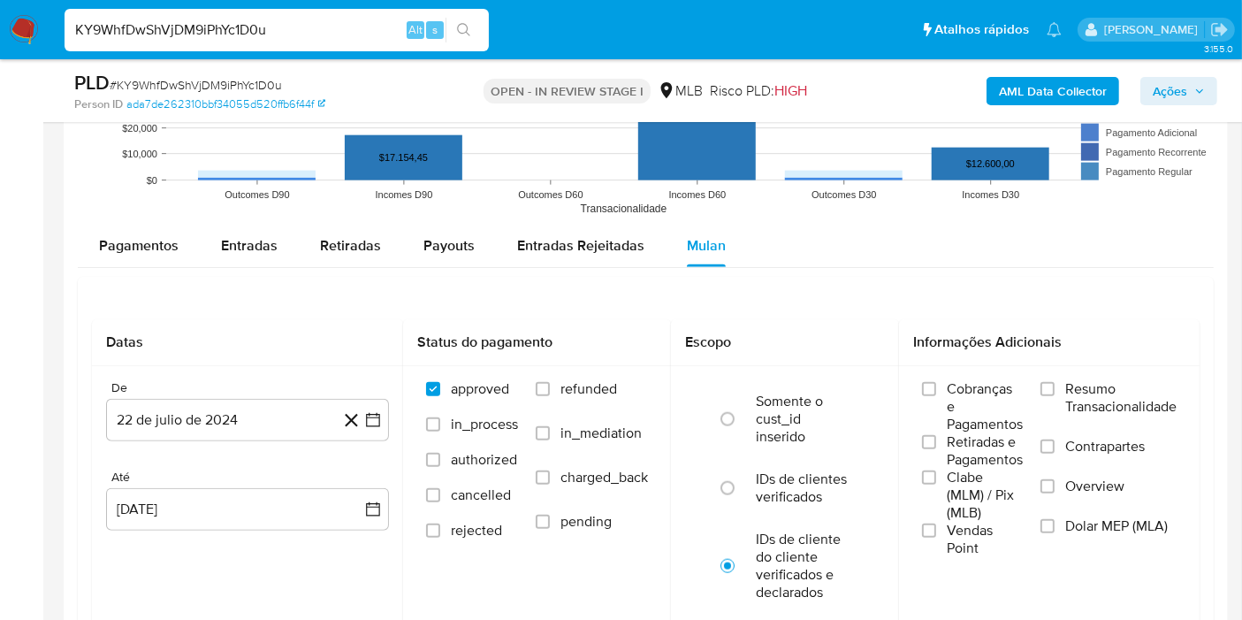
scroll to position [2062, 0]
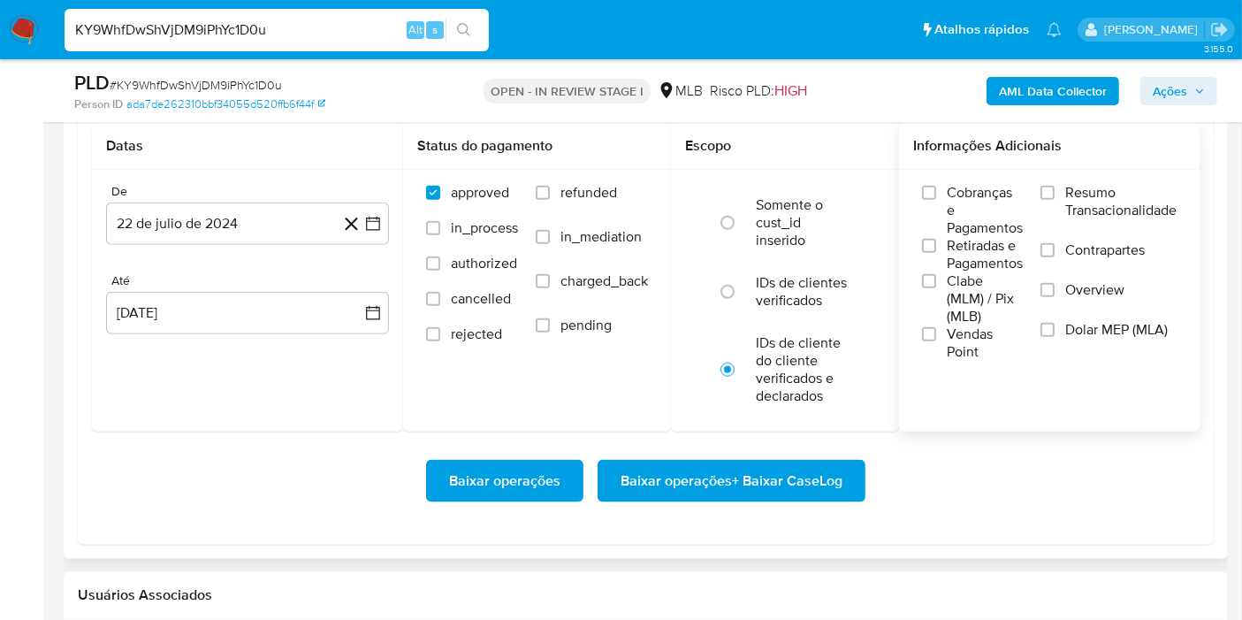
click at [1115, 192] on span "Resumo Transacionalidade" at bounding box center [1120, 201] width 111 height 35
click at [1054, 192] on input "Resumo Transacionalidade" at bounding box center [1047, 193] width 14 height 14
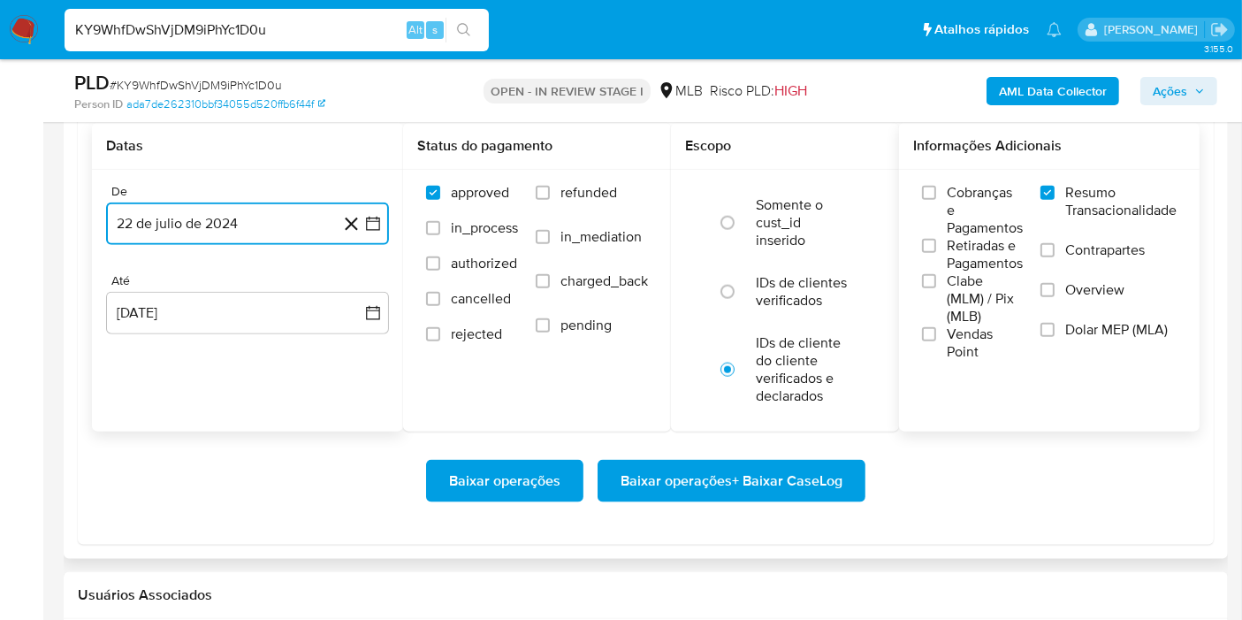
click at [380, 223] on icon "button" at bounding box center [373, 224] width 18 height 18
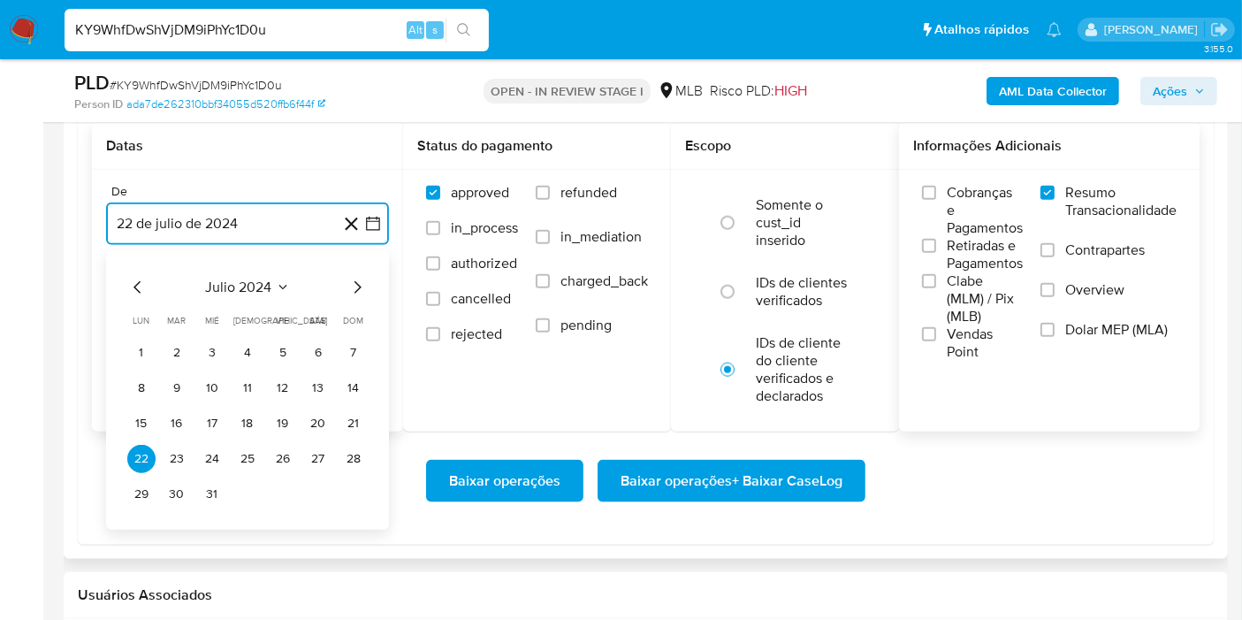
click at [258, 279] on span "julio 2024" at bounding box center [239, 287] width 66 height 18
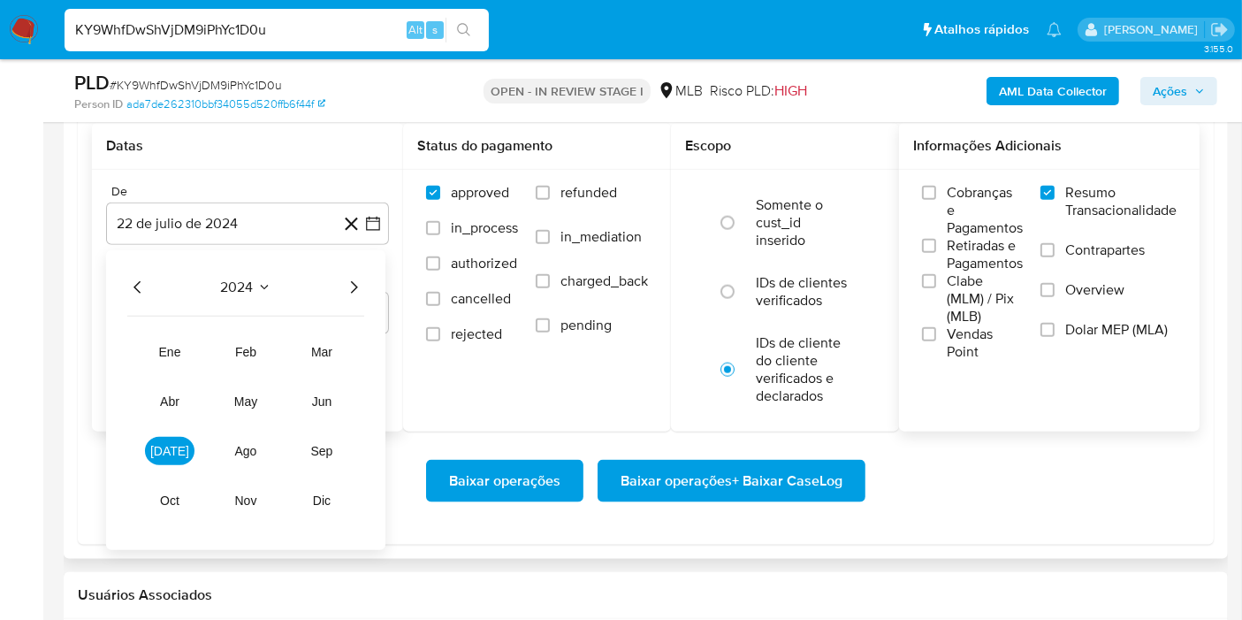
click at [355, 281] on icon "Año siguiente" at bounding box center [354, 287] width 7 height 12
click at [174, 445] on span "[DATE]" at bounding box center [169, 451] width 39 height 14
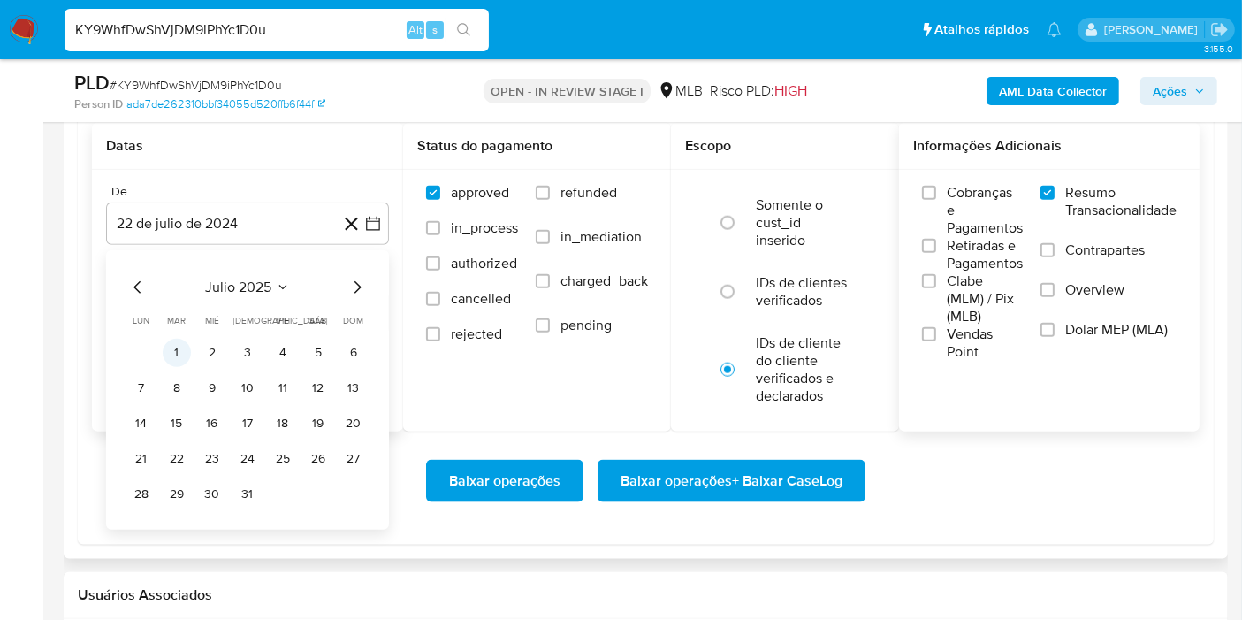
click at [181, 348] on button "1" at bounding box center [177, 352] width 28 height 28
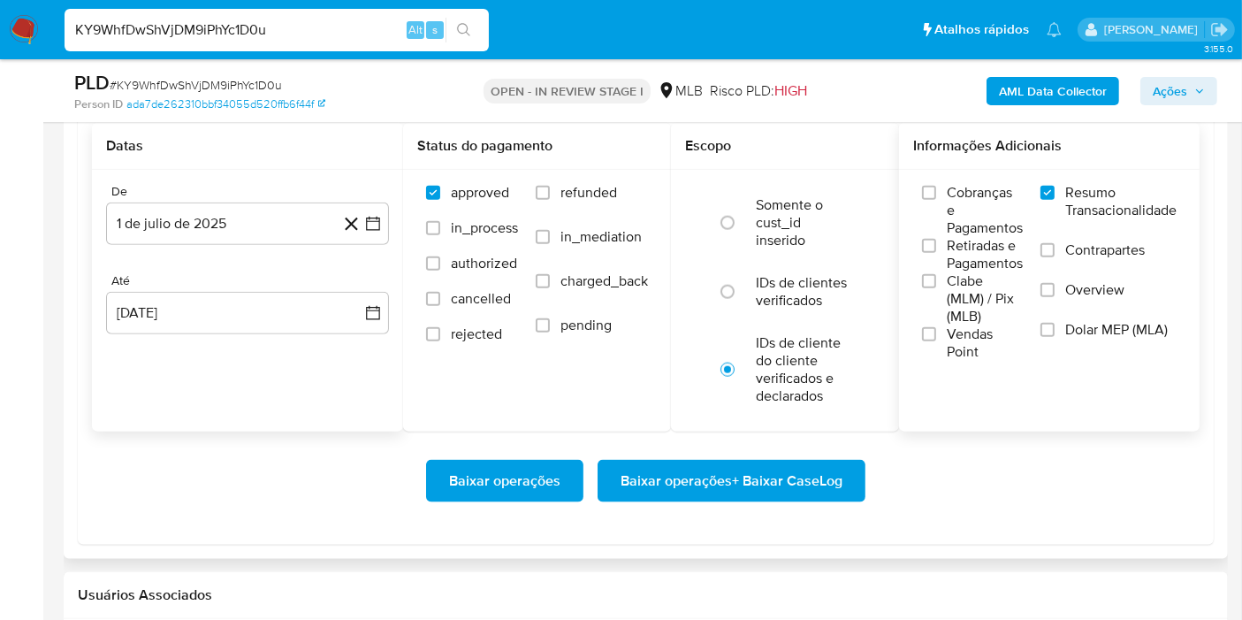
click at [357, 286] on div "Até [DATE] [DATE]" at bounding box center [247, 303] width 283 height 61
click at [357, 292] on button "[DATE]" at bounding box center [247, 313] width 283 height 42
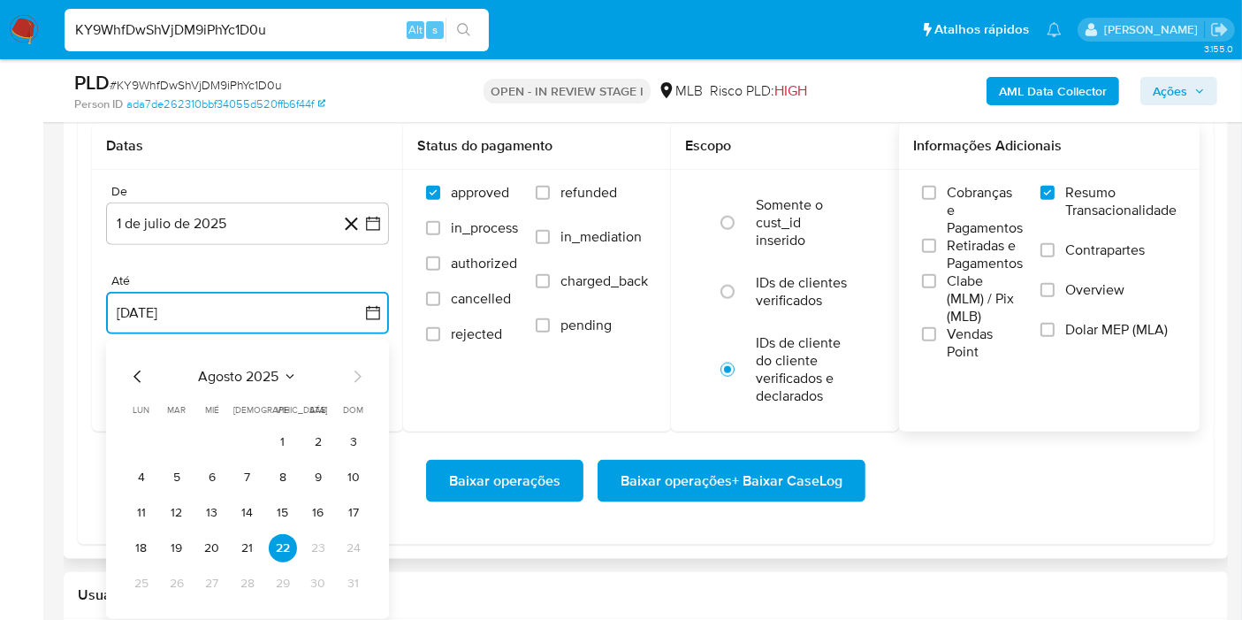
click at [248, 538] on button "21" at bounding box center [247, 548] width 28 height 28
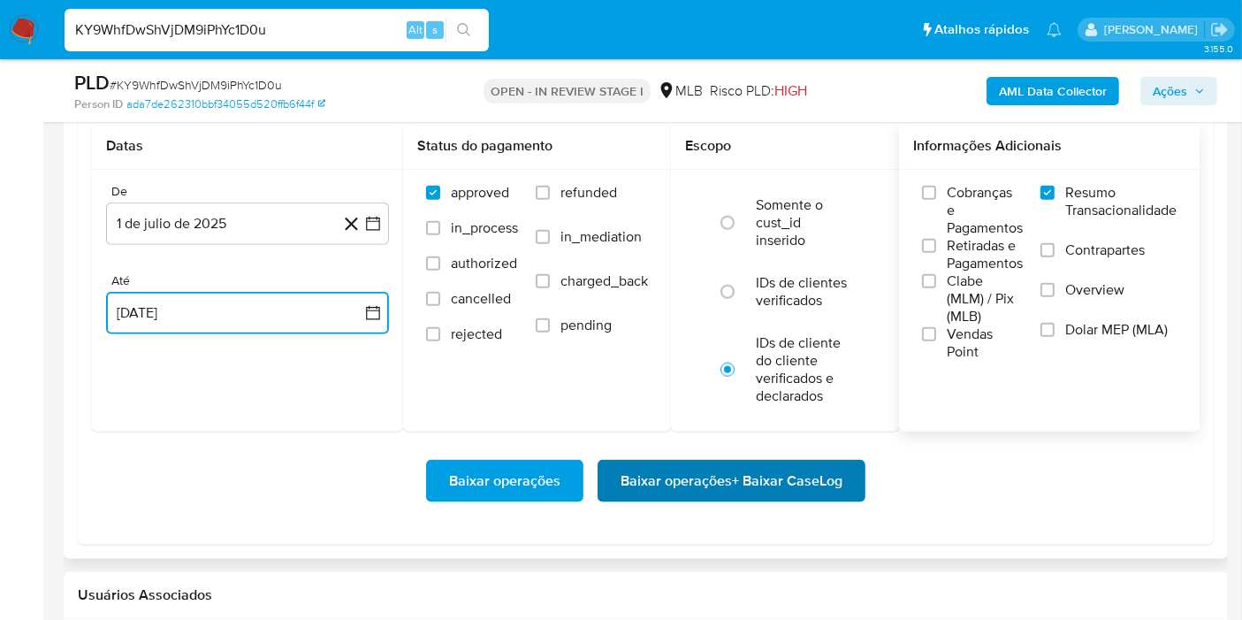
click at [667, 489] on span "Baixar operações + Baixar CaseLog" at bounding box center [731, 480] width 222 height 39
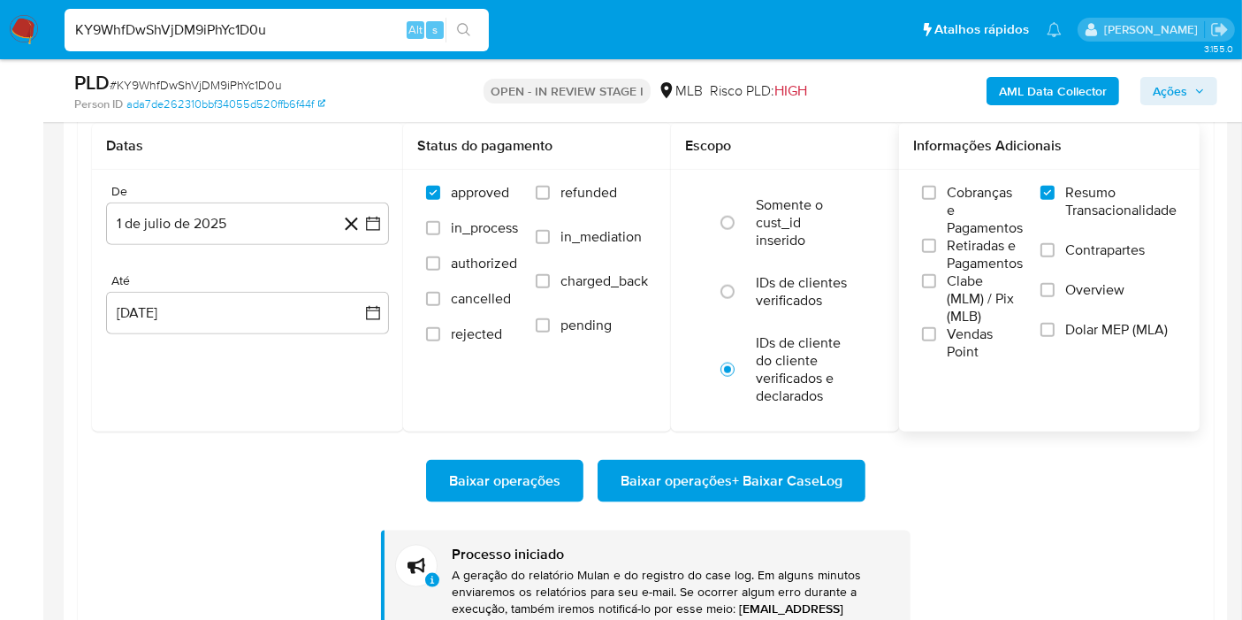
click at [355, 25] on input "KY9WhfDwShVjDM9iPhYc1D0u" at bounding box center [277, 30] width 424 height 23
paste input "tvLQDGVLB5vcSl0DXBpJnqCT"
type input "tvLQDGVLB5vcSl0DXBpJnqCT"
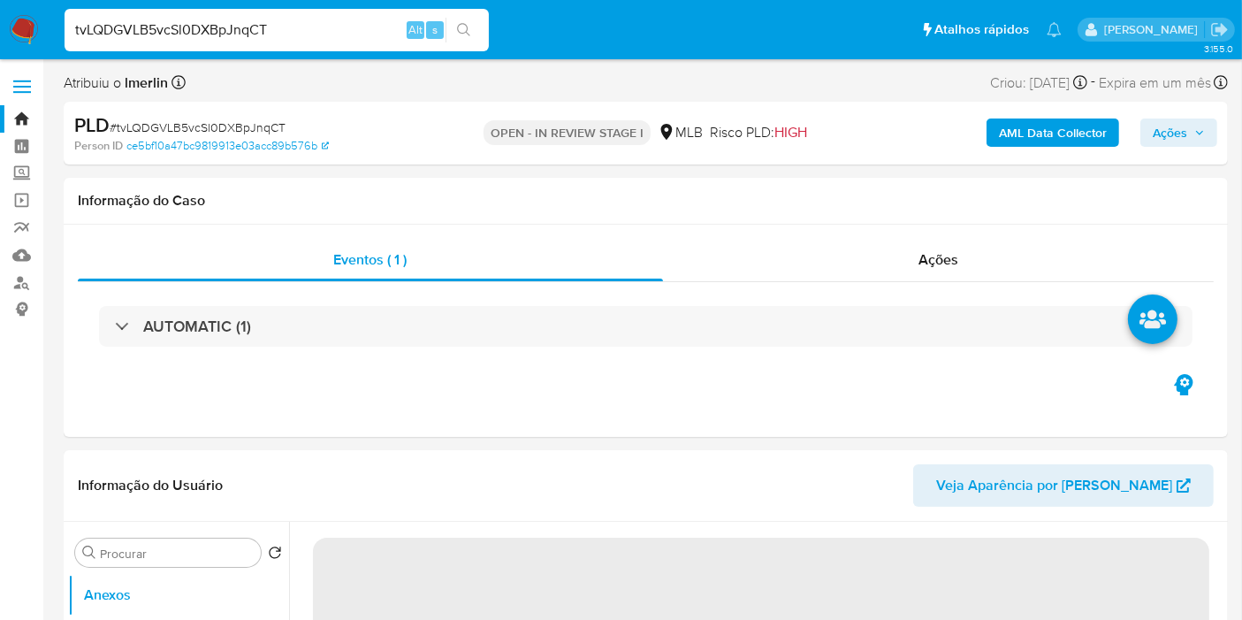
click at [1032, 122] on b "AML Data Collector" at bounding box center [1053, 132] width 108 height 28
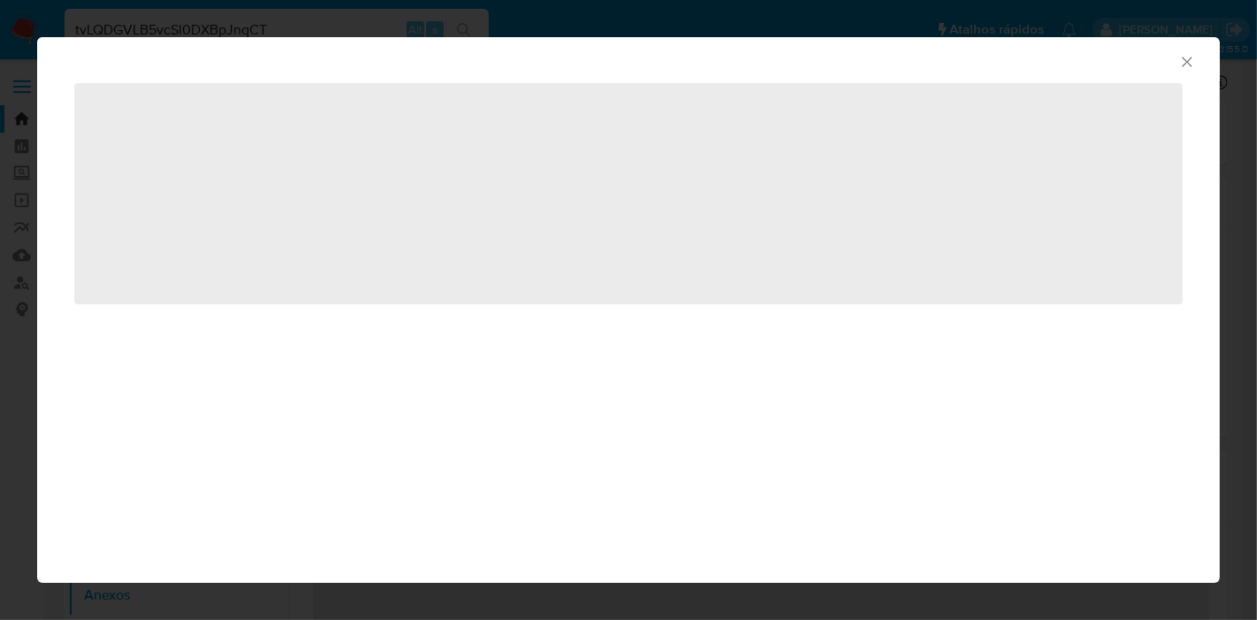
select select "10"
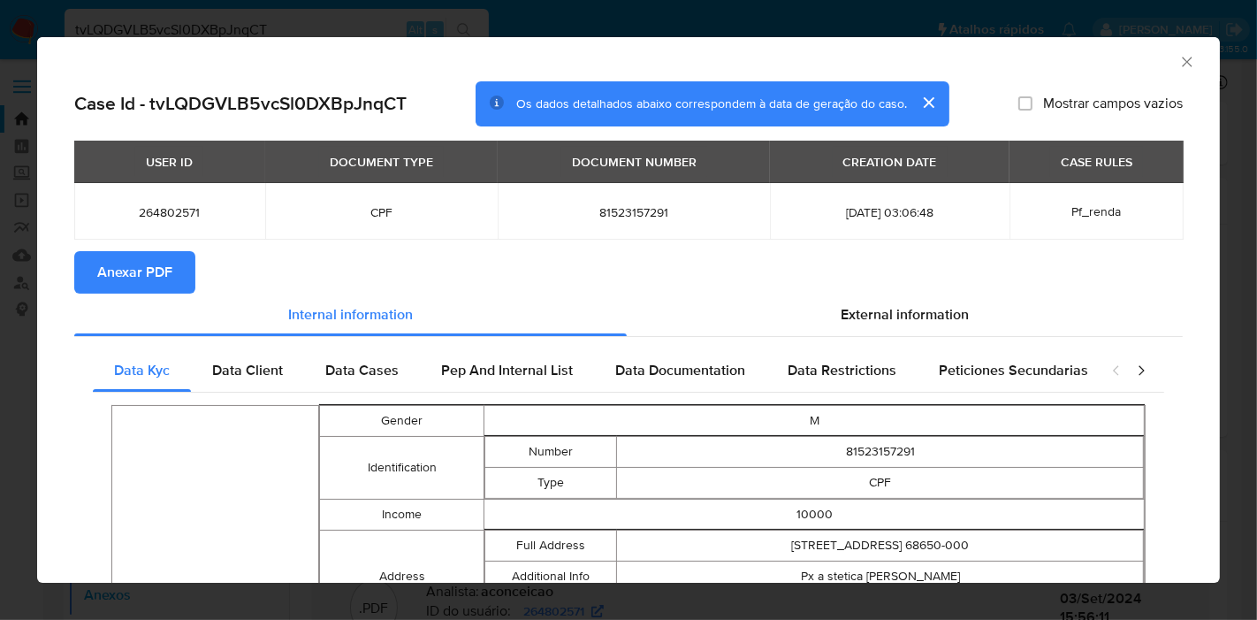
click at [1178, 59] on icon "Fechar a janela" at bounding box center [1187, 62] width 18 height 18
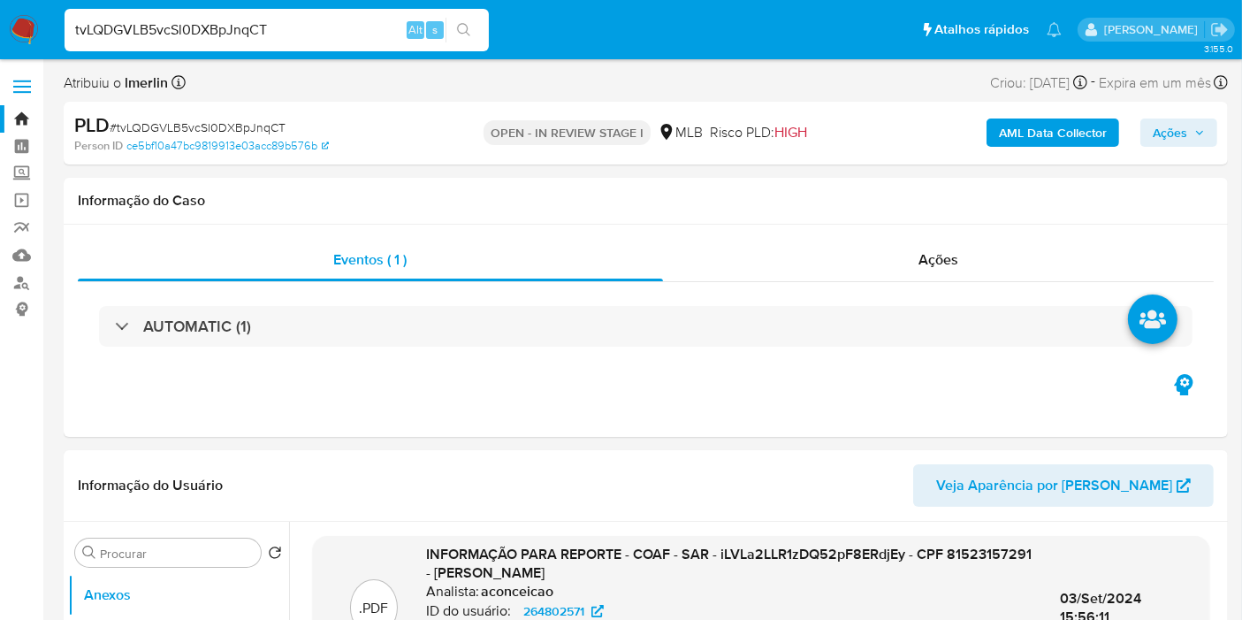
drag, startPoint x: 896, startPoint y: 254, endPoint x: 1055, endPoint y: 160, distance: 184.6
click at [896, 255] on div "Ações" at bounding box center [938, 260] width 551 height 42
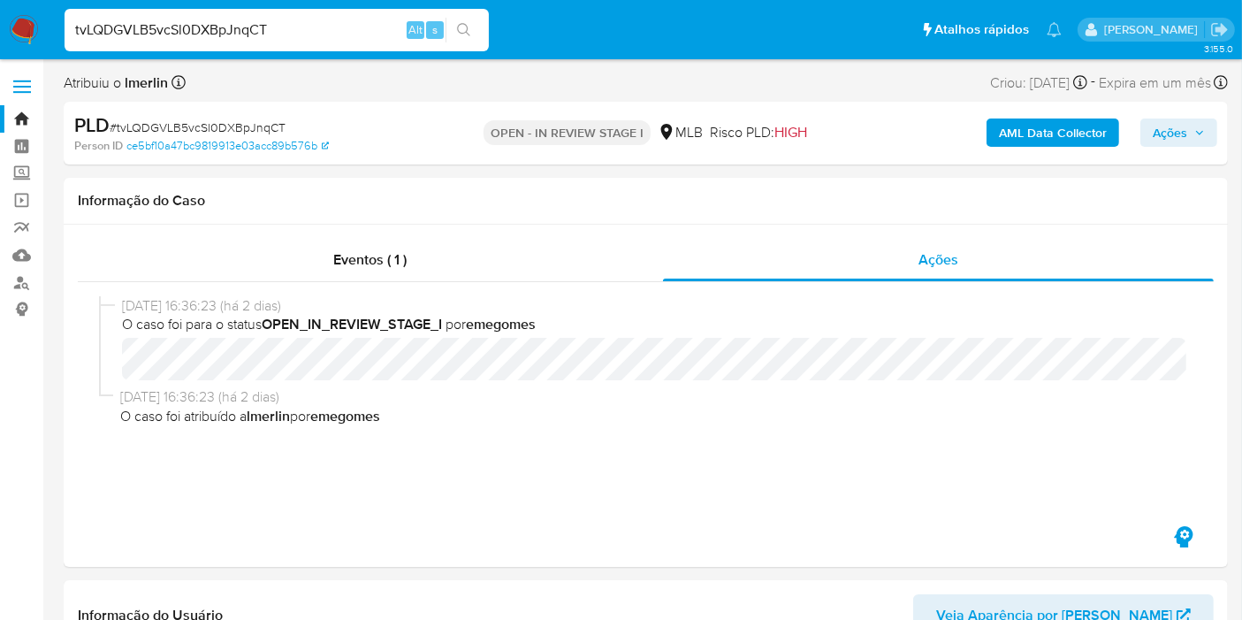
click at [1056, 133] on b "AML Data Collector" at bounding box center [1053, 132] width 108 height 28
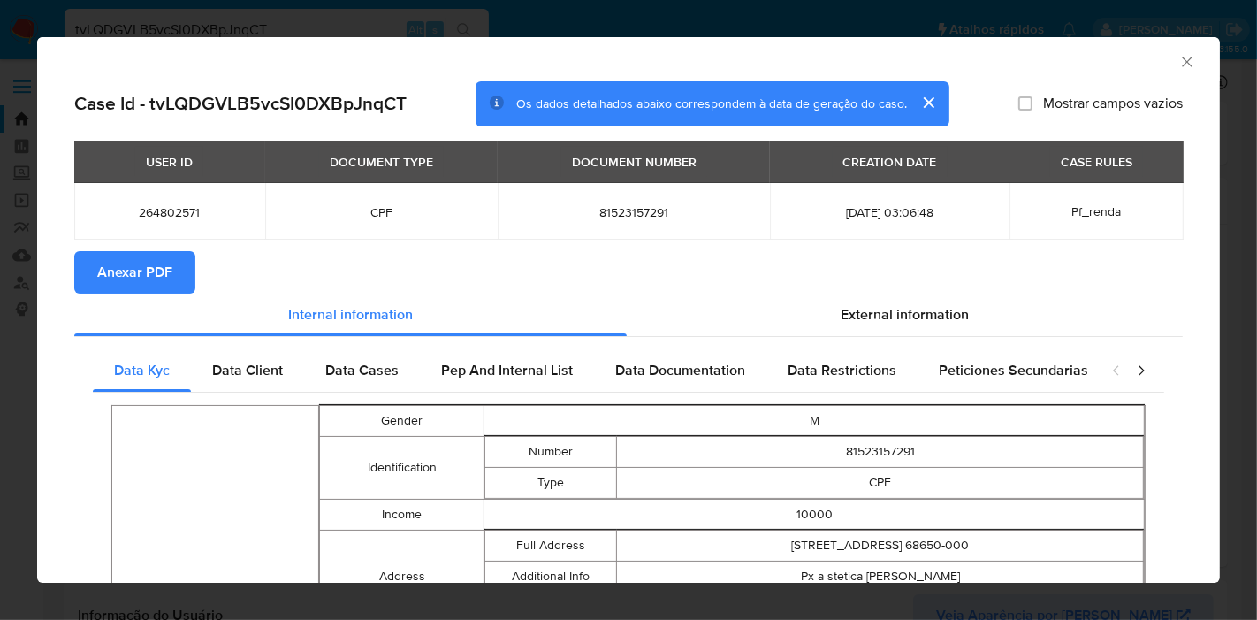
click at [133, 261] on span "Anexar PDF" at bounding box center [134, 272] width 75 height 39
click at [171, 264] on button "Anexar PDF" at bounding box center [134, 272] width 121 height 42
click at [1180, 59] on icon "Fechar a janela" at bounding box center [1187, 62] width 18 height 18
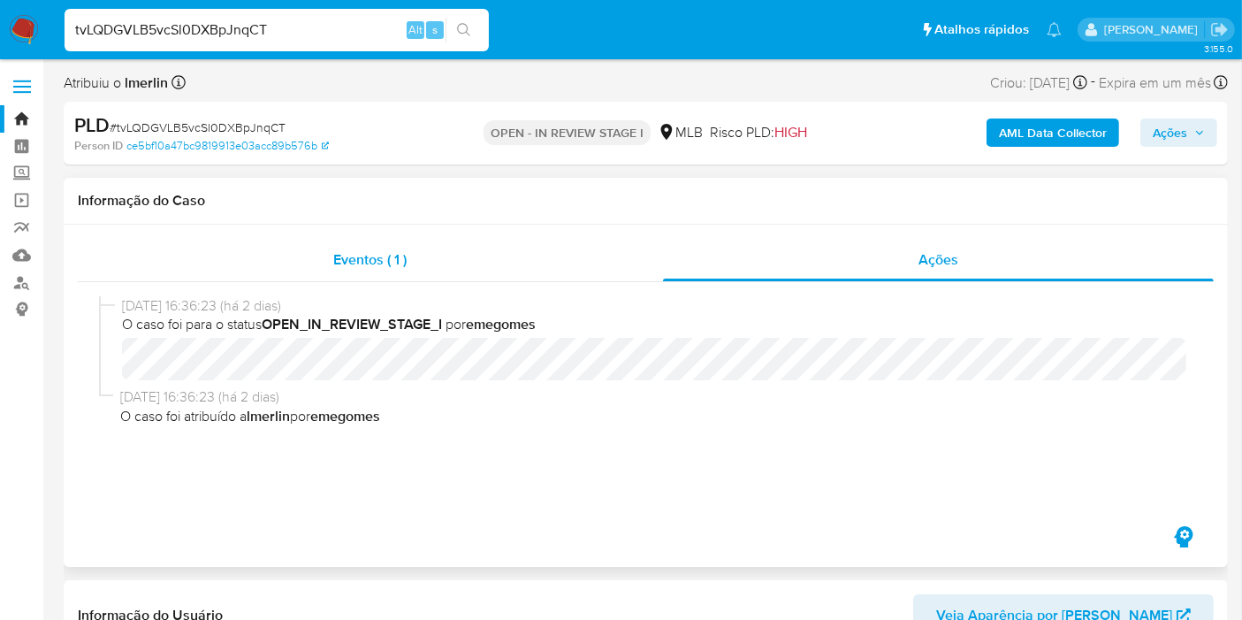
click at [399, 272] on div "Eventos ( 1 )" at bounding box center [370, 260] width 585 height 42
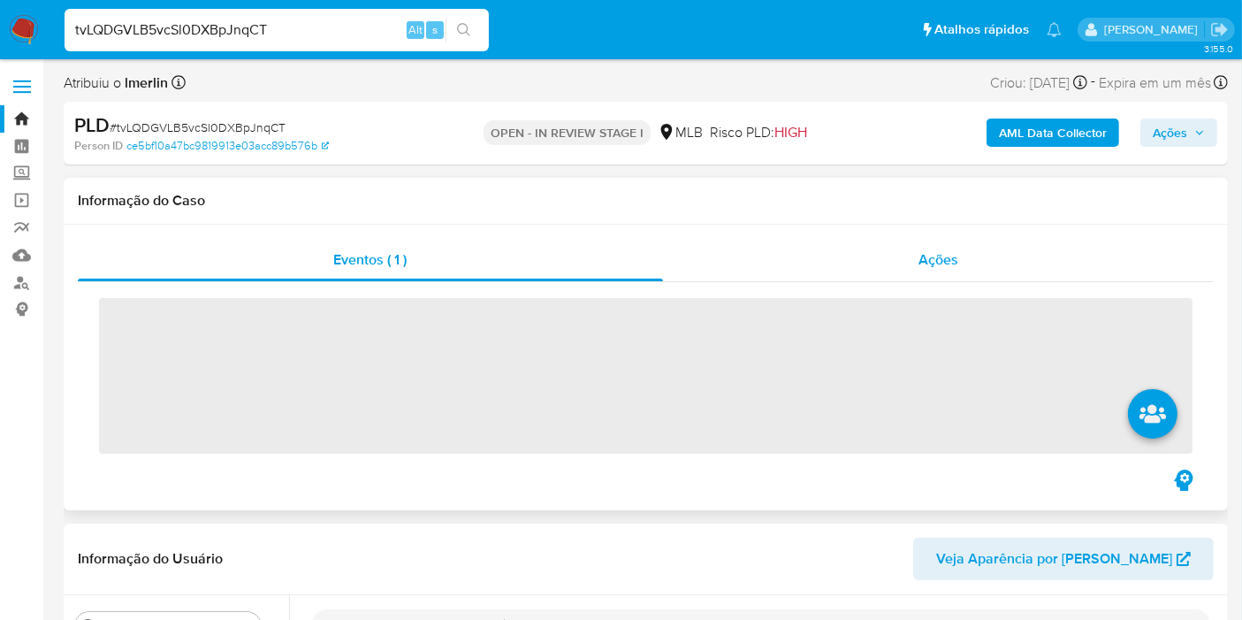
click at [854, 255] on div "Ações" at bounding box center [938, 260] width 551 height 42
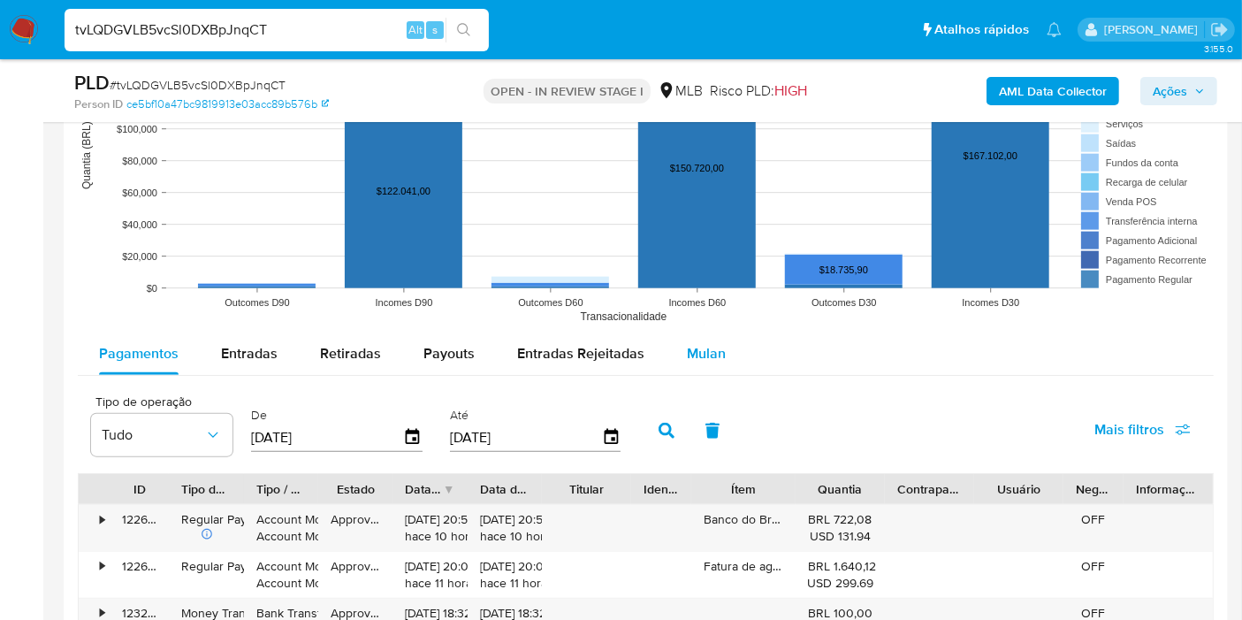
click at [676, 352] on button "Mulan" at bounding box center [705, 353] width 81 height 42
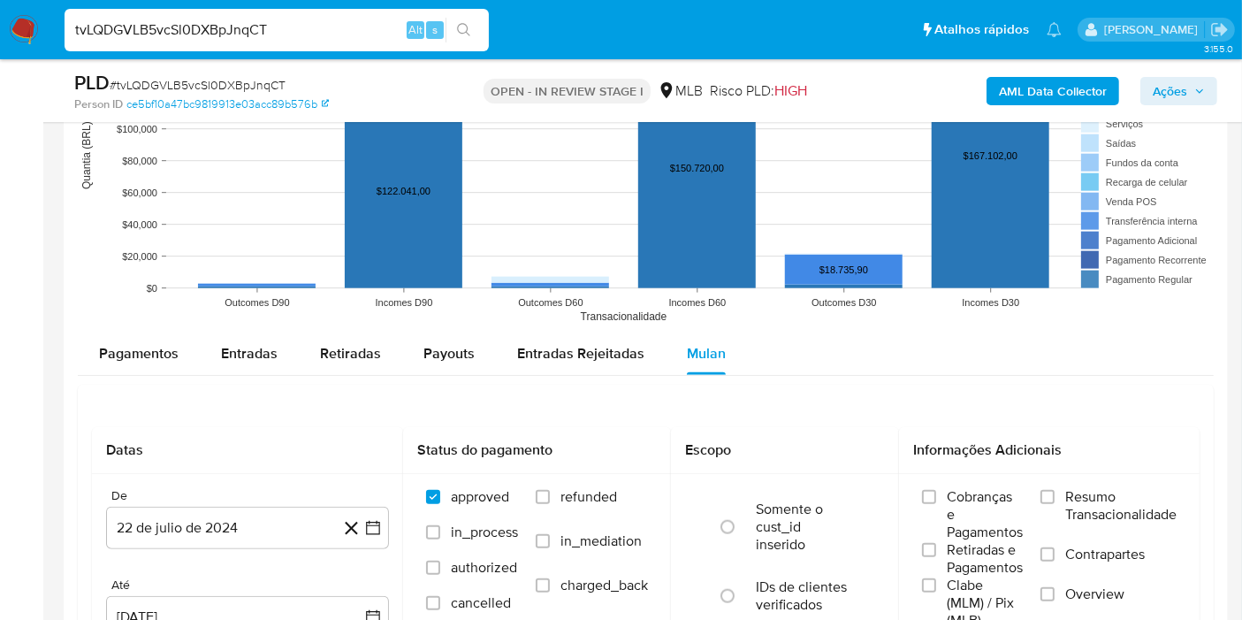
scroll to position [1866, 0]
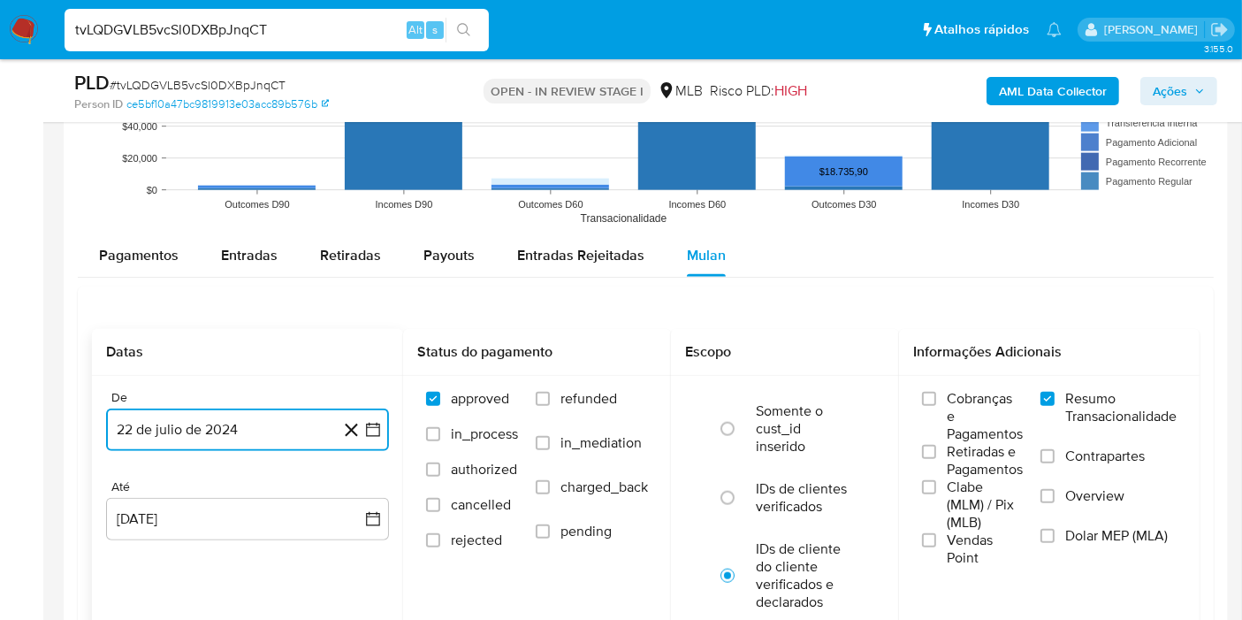
drag, startPoint x: 373, startPoint y: 435, endPoint x: 354, endPoint y: 428, distance: 19.9
click at [373, 435] on icon "button" at bounding box center [373, 430] width 18 height 18
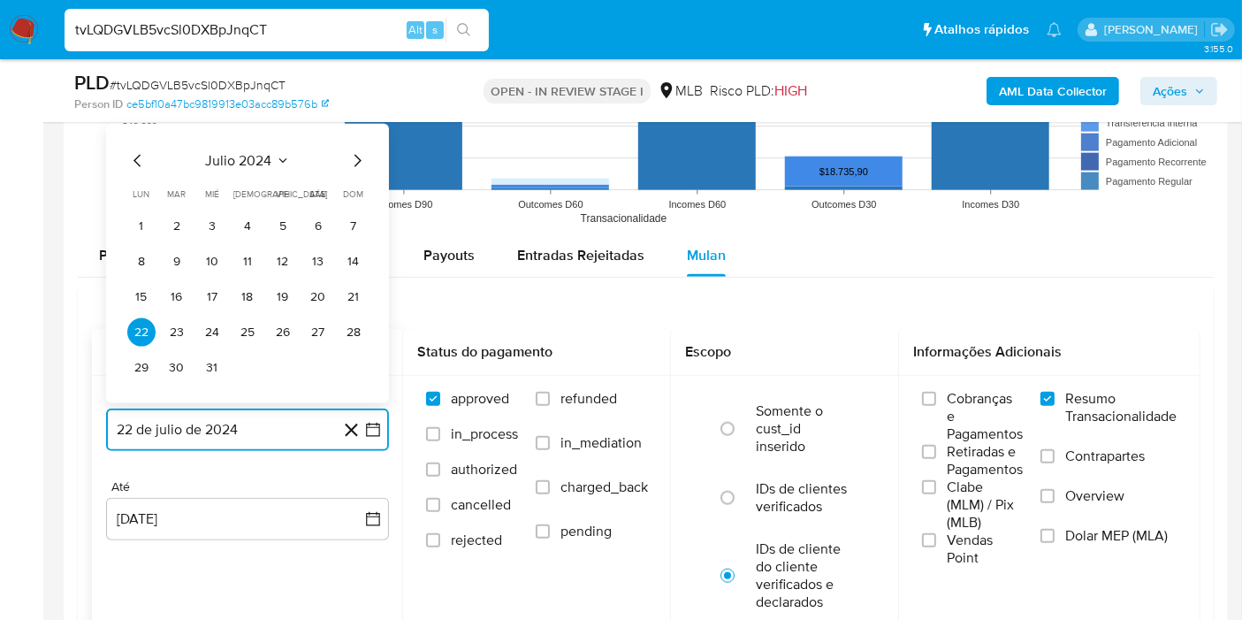
click at [264, 156] on span "julio 2024" at bounding box center [239, 161] width 66 height 18
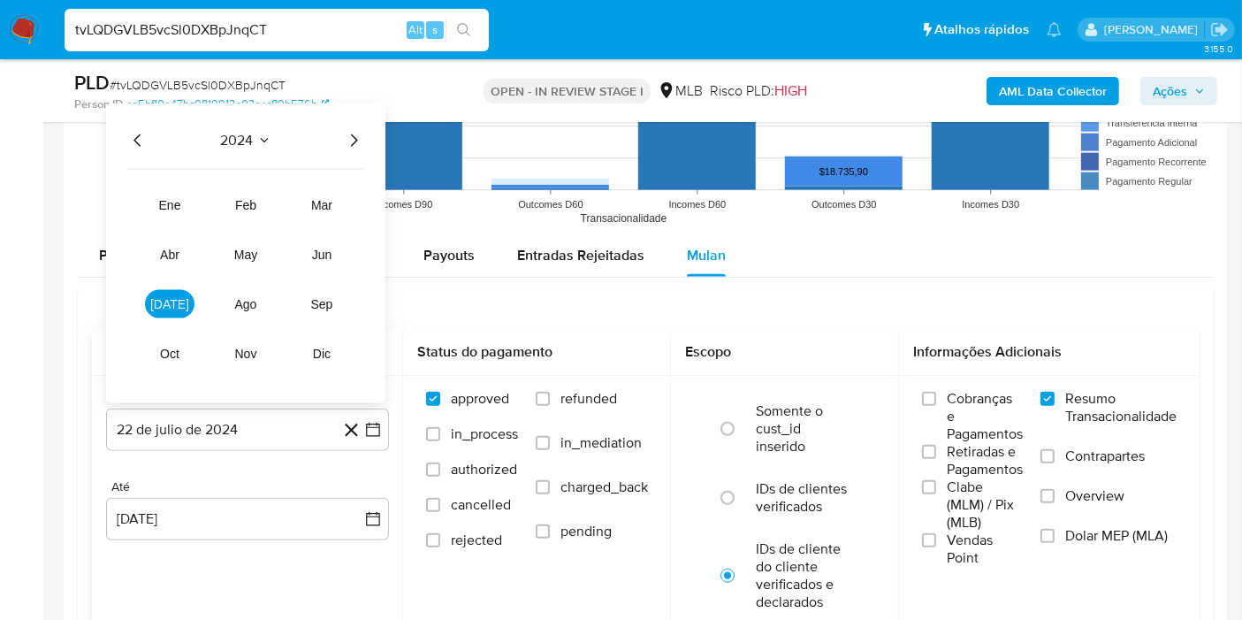
click at [360, 141] on icon "Año siguiente" at bounding box center [353, 140] width 21 height 21
click at [166, 311] on button "[DATE]" at bounding box center [169, 304] width 49 height 28
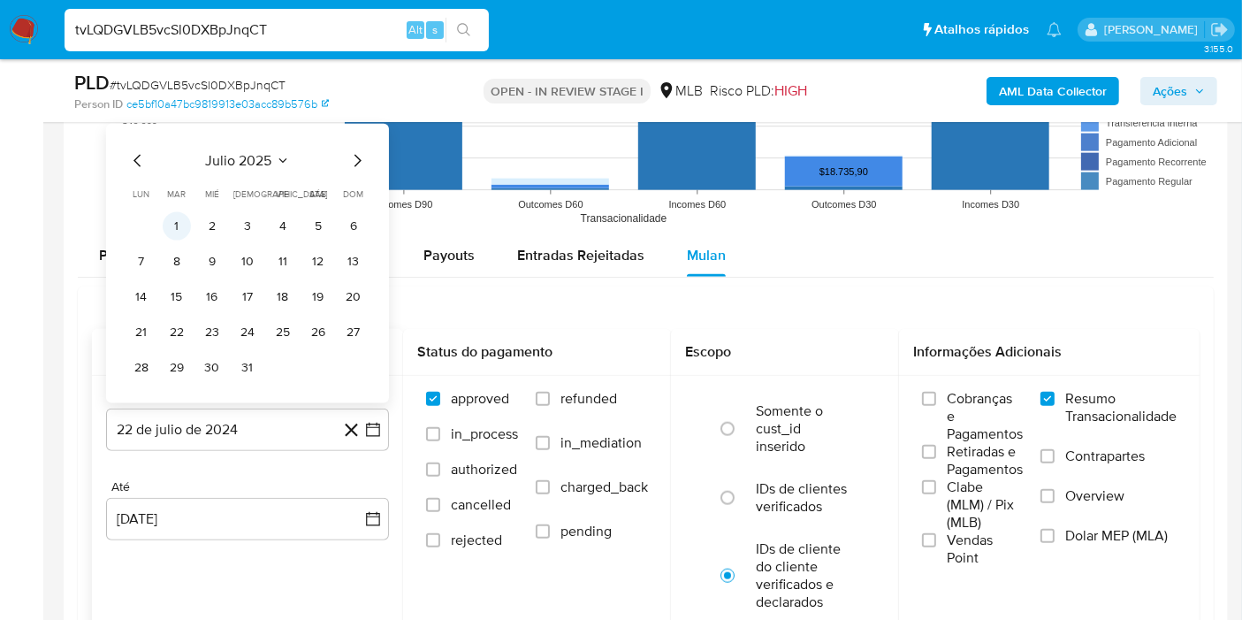
click at [179, 231] on button "1" at bounding box center [177, 226] width 28 height 28
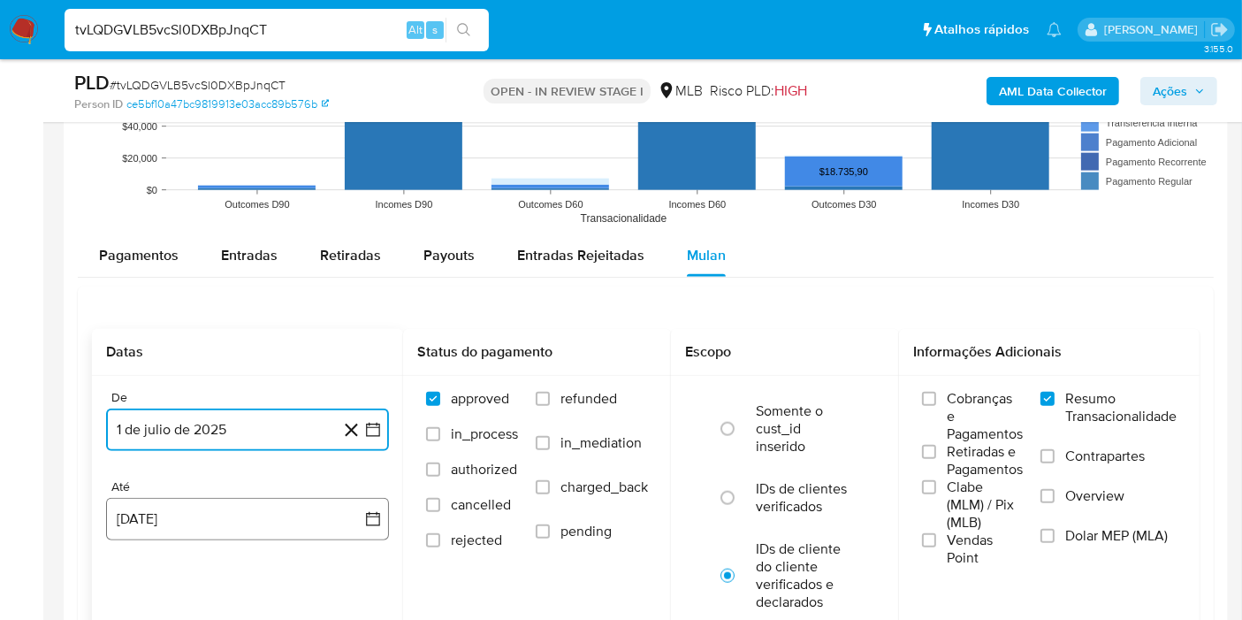
click at [369, 513] on icon "button" at bounding box center [373, 519] width 14 height 14
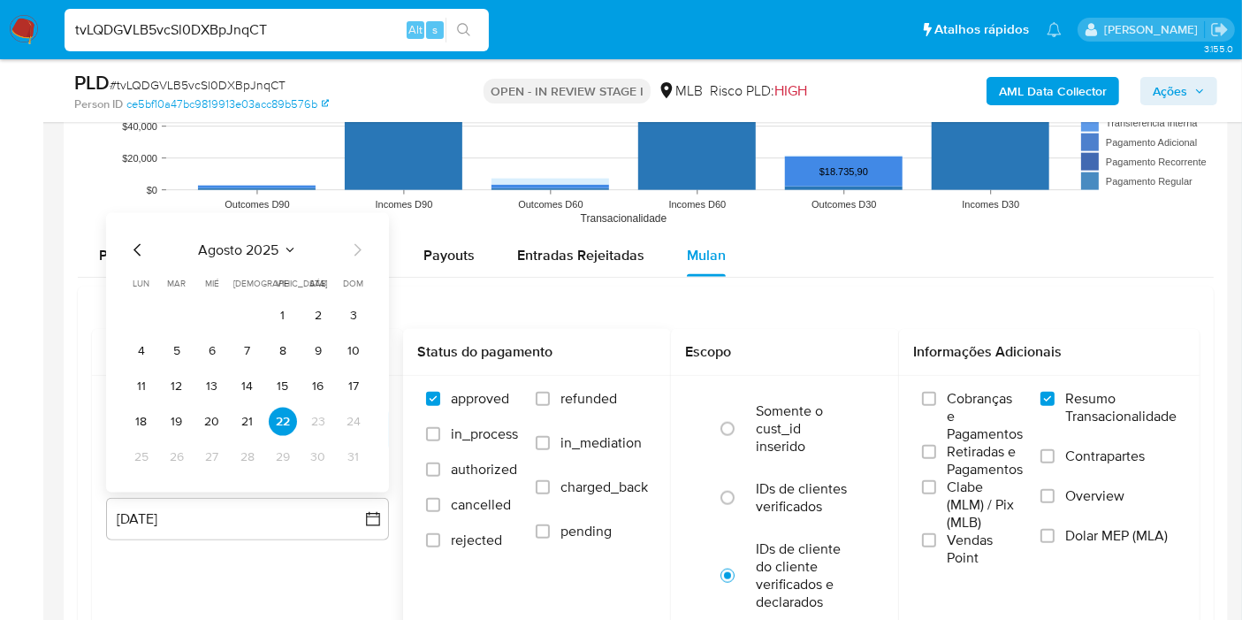
drag, startPoint x: 244, startPoint y: 417, endPoint x: 492, endPoint y: 428, distance: 248.6
click at [245, 416] on button "21" at bounding box center [247, 421] width 28 height 28
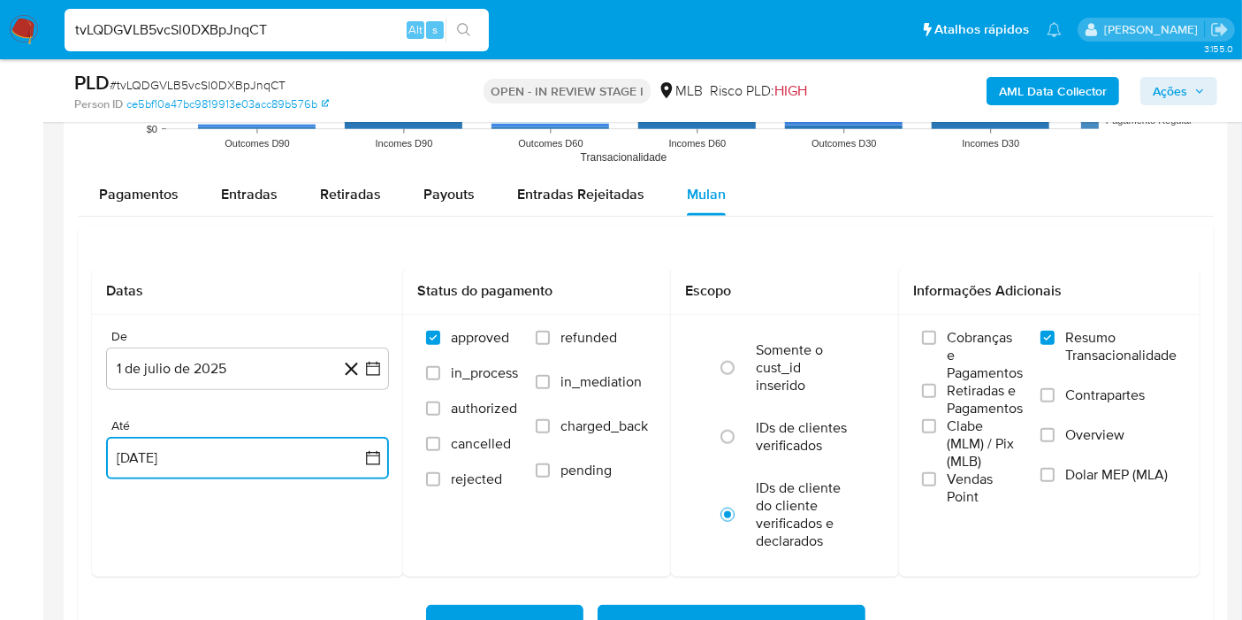
scroll to position [2062, 0]
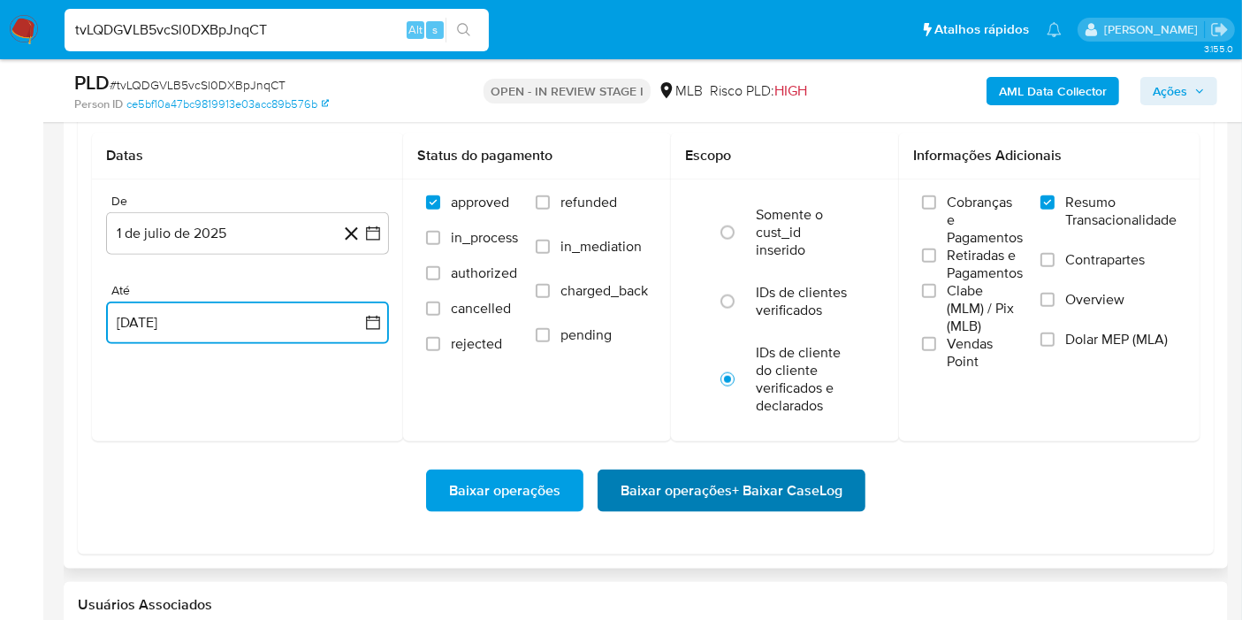
click at [815, 480] on span "Baixar operações + Baixar CaseLog" at bounding box center [731, 490] width 222 height 39
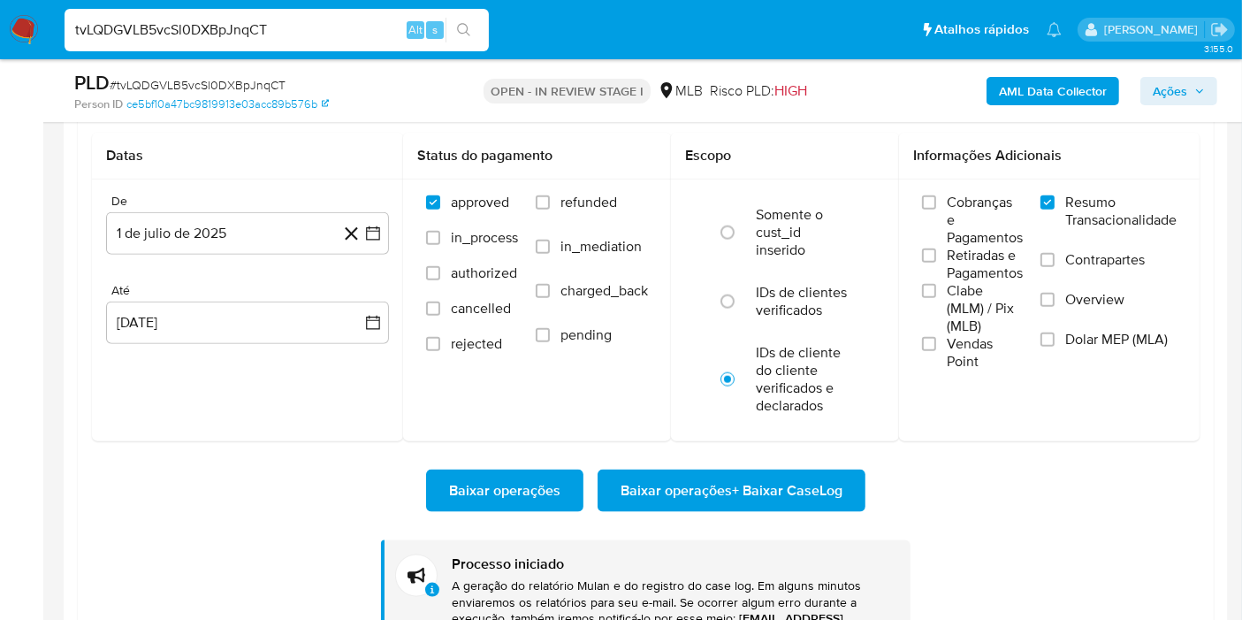
click at [375, 42] on div "tvLQDGVLB5vcSl0DXBpJnqCT Alt s" at bounding box center [277, 30] width 424 height 42
click at [373, 27] on input "tvLQDGVLB5vcSl0DXBpJnqCT" at bounding box center [277, 30] width 424 height 23
paste input "Gukvsk5j98iJUF0YuCdYinm7"
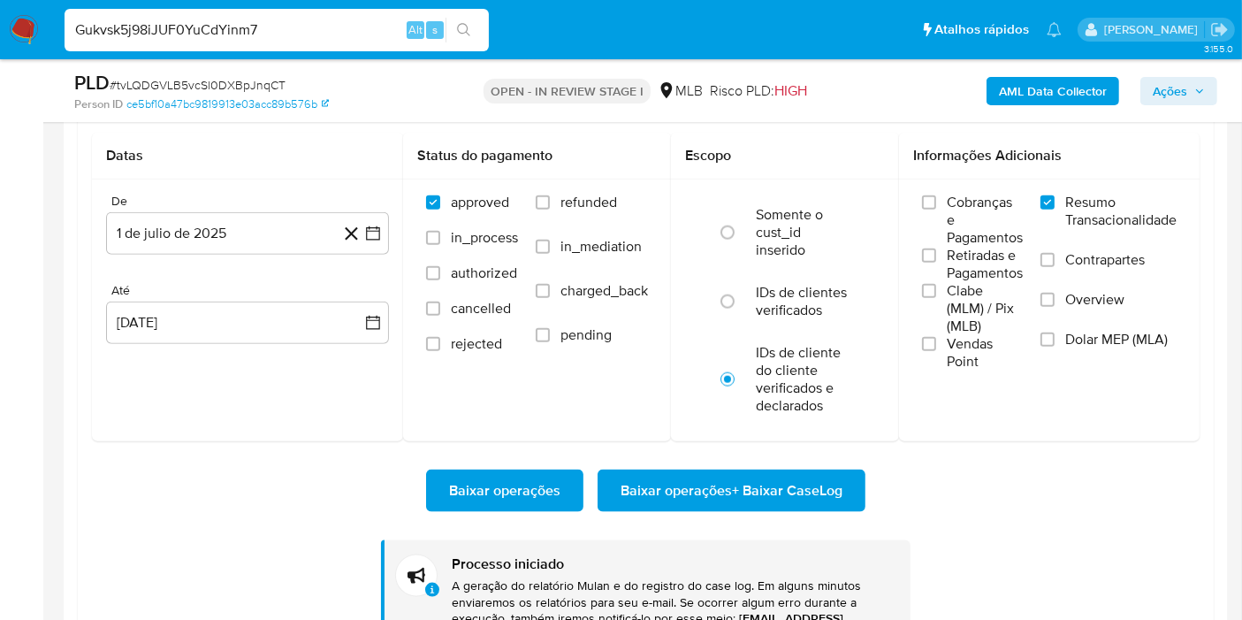
type input "Gukvsk5j98iJUF0YuCdYinm7"
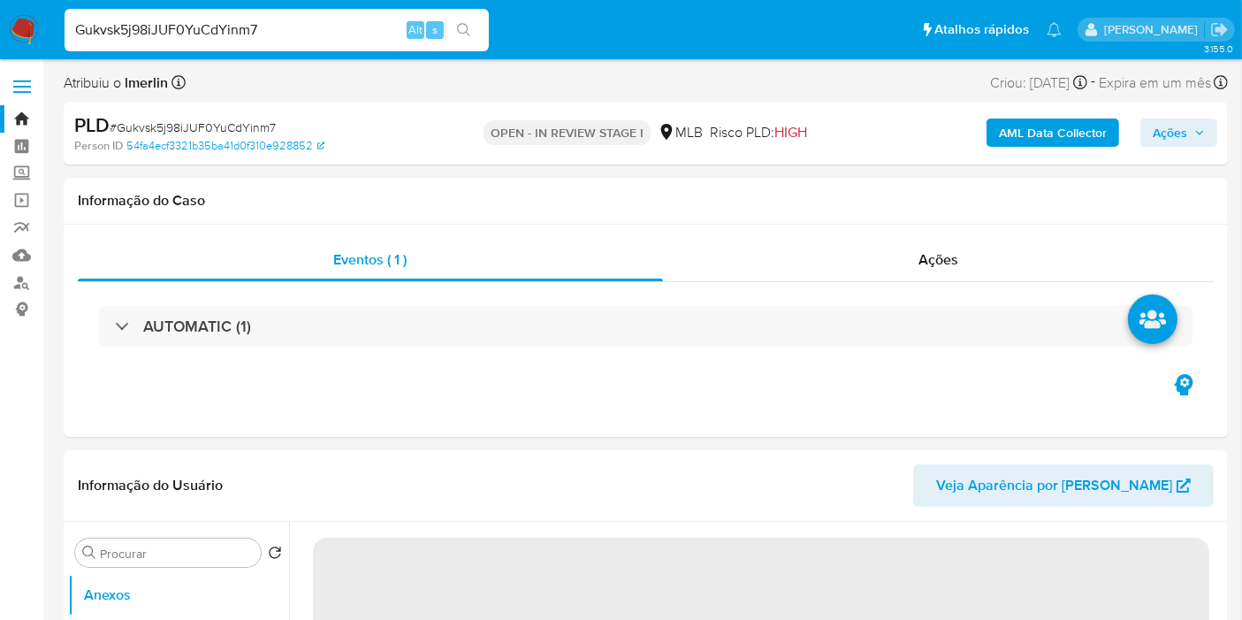
select select "10"
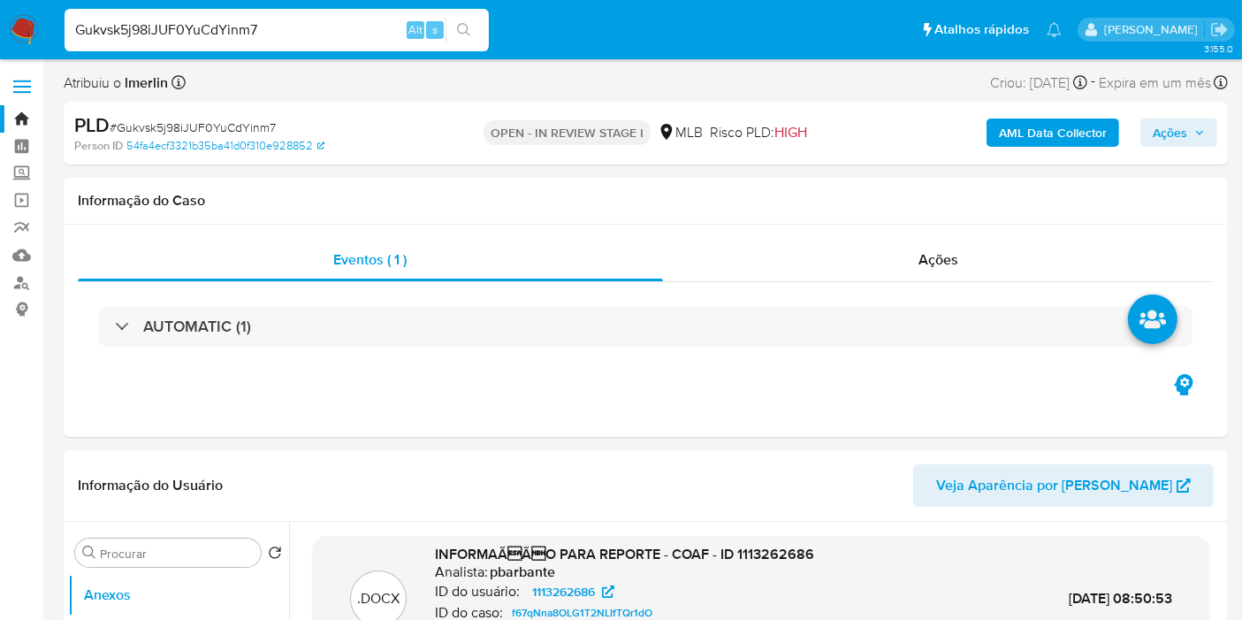
click at [1014, 133] on b "AML Data Collector" at bounding box center [1053, 132] width 108 height 28
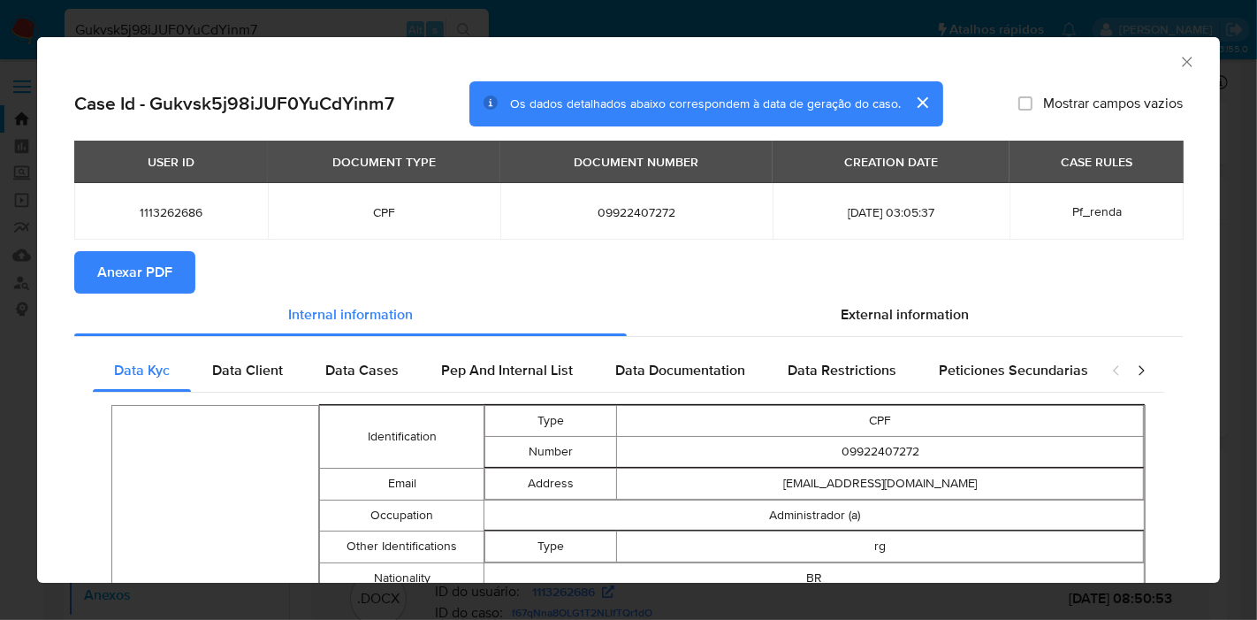
click at [152, 290] on span "Anexar PDF" at bounding box center [134, 272] width 75 height 39
click at [1178, 70] on icon "Fechar a janela" at bounding box center [1187, 62] width 18 height 18
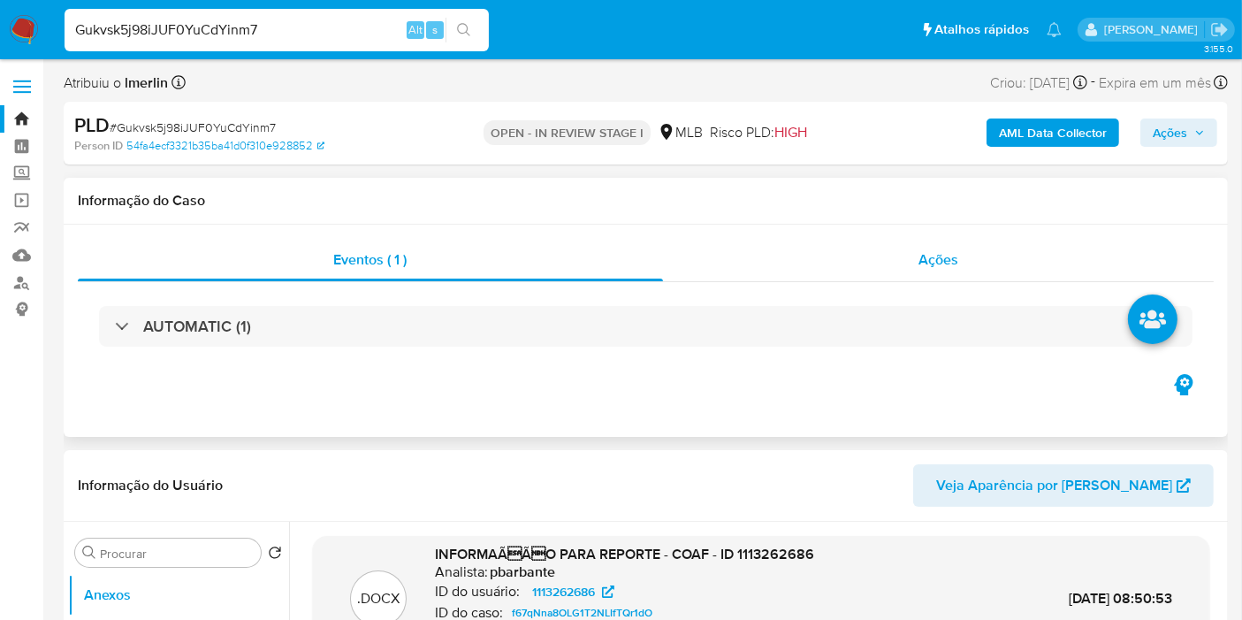
click at [909, 256] on div "Ações" at bounding box center [938, 260] width 551 height 42
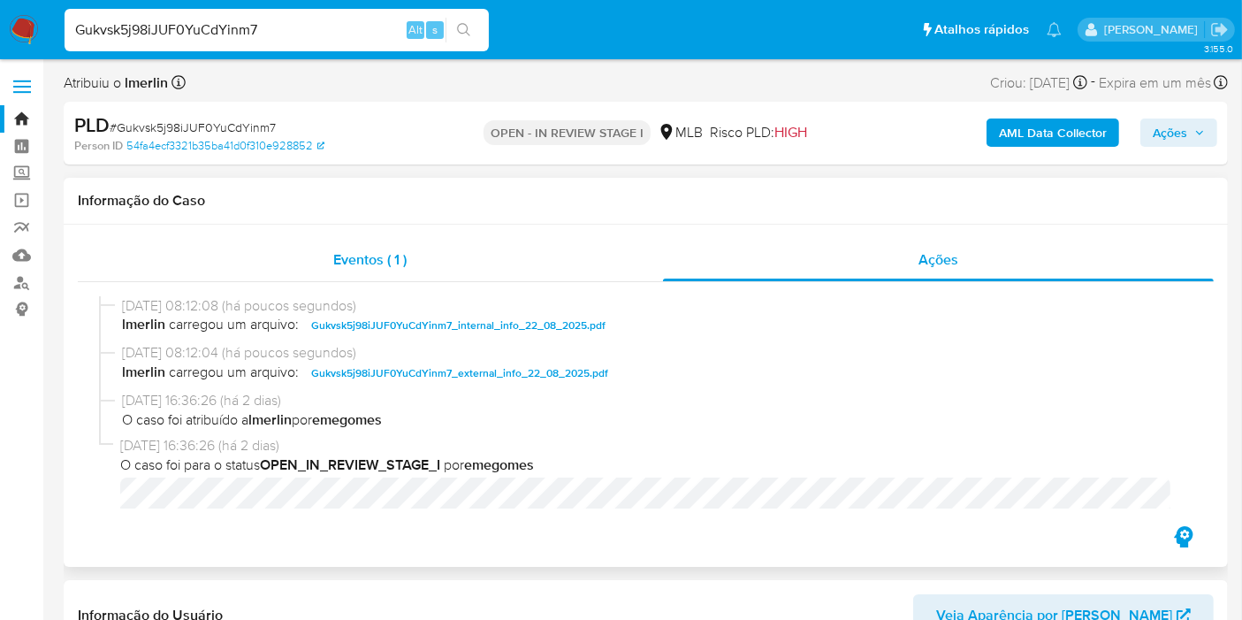
click at [602, 248] on div "Eventos ( 1 )" at bounding box center [370, 260] width 585 height 42
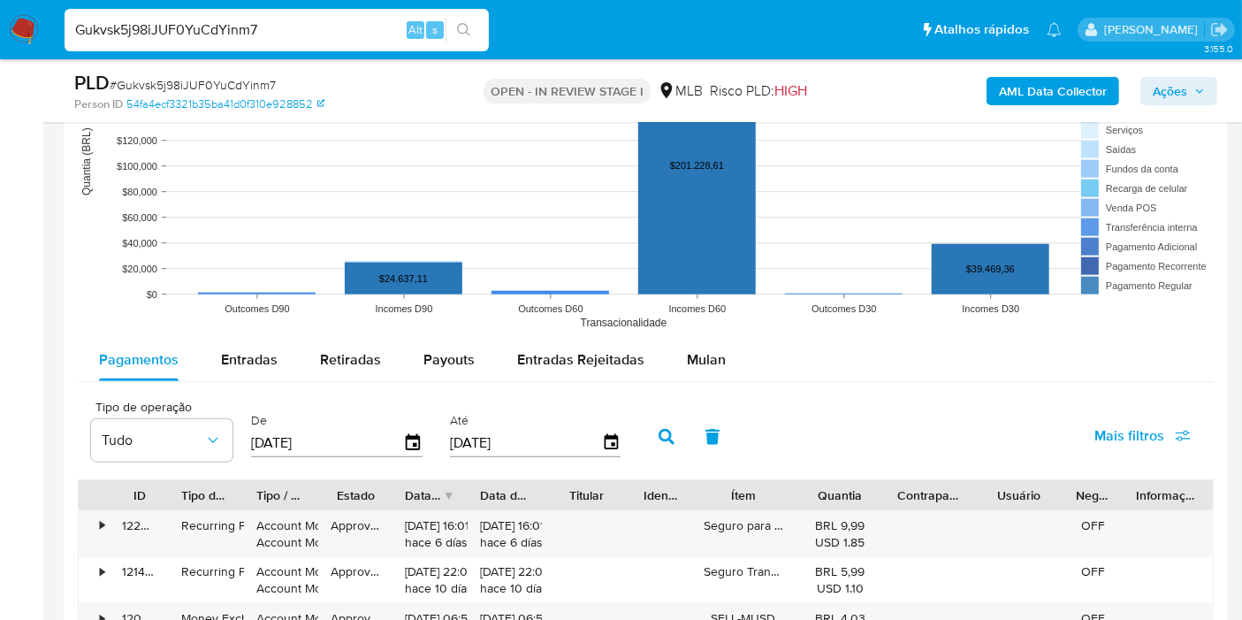
scroll to position [1866, 0]
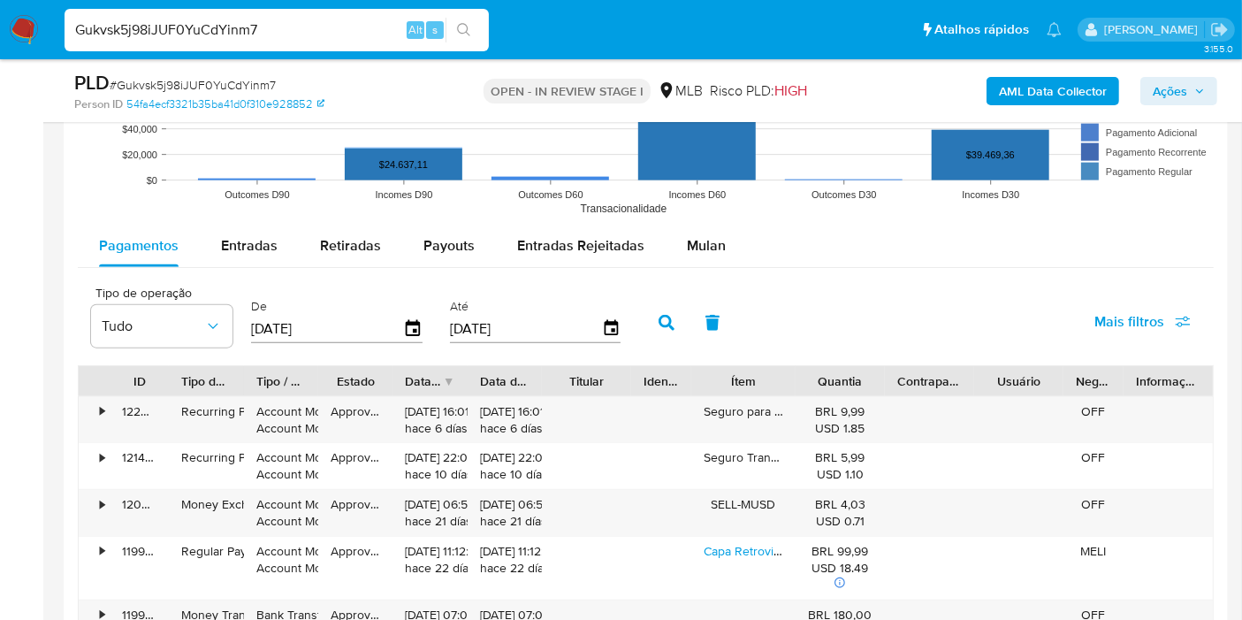
click at [699, 240] on span "Mulan" at bounding box center [706, 245] width 39 height 20
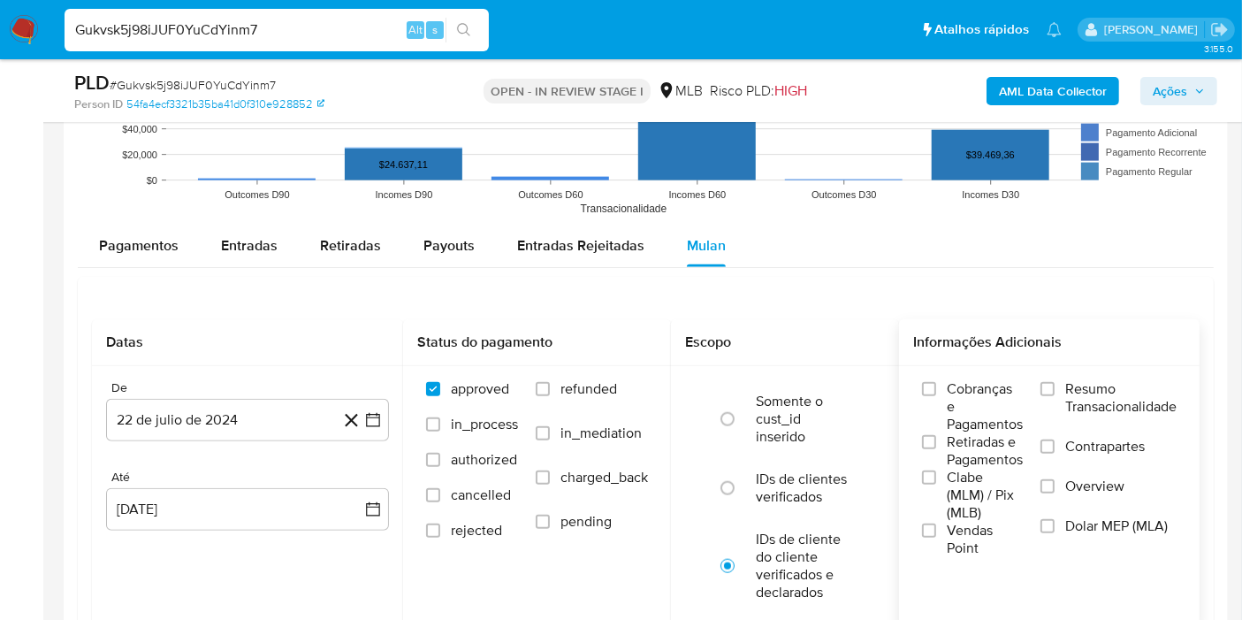
click at [1092, 391] on span "Resumo Transacionalidade" at bounding box center [1120, 397] width 111 height 35
click at [1054, 391] on input "Resumo Transacionalidade" at bounding box center [1047, 389] width 14 height 14
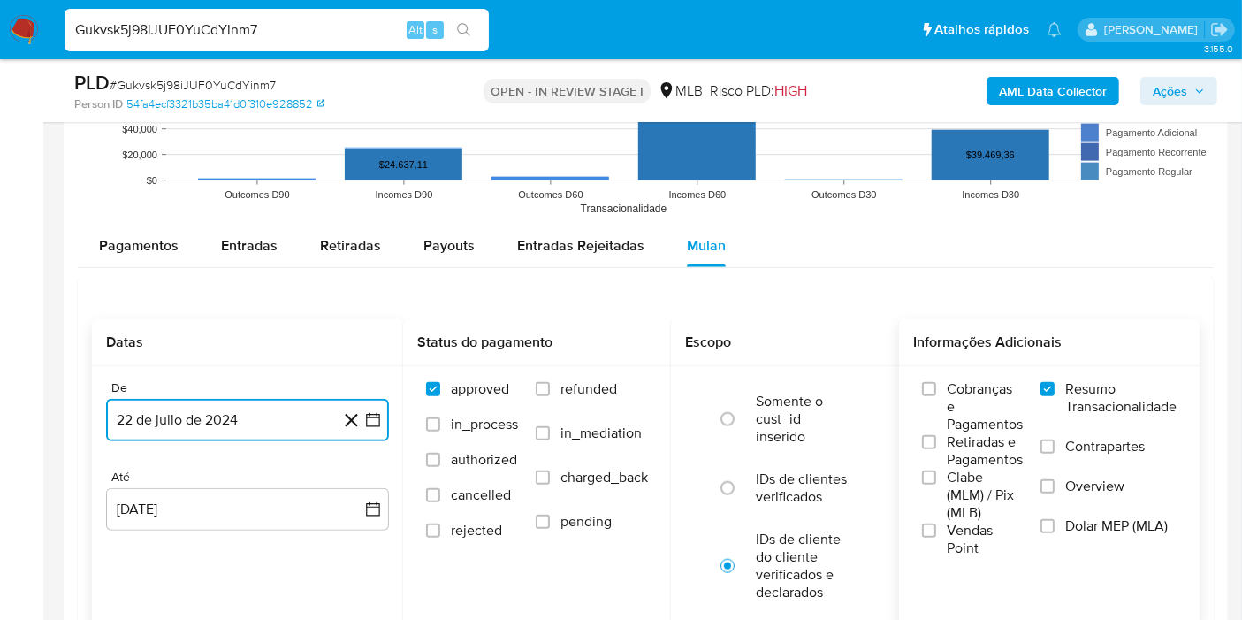
click at [371, 422] on icon "button" at bounding box center [373, 420] width 14 height 14
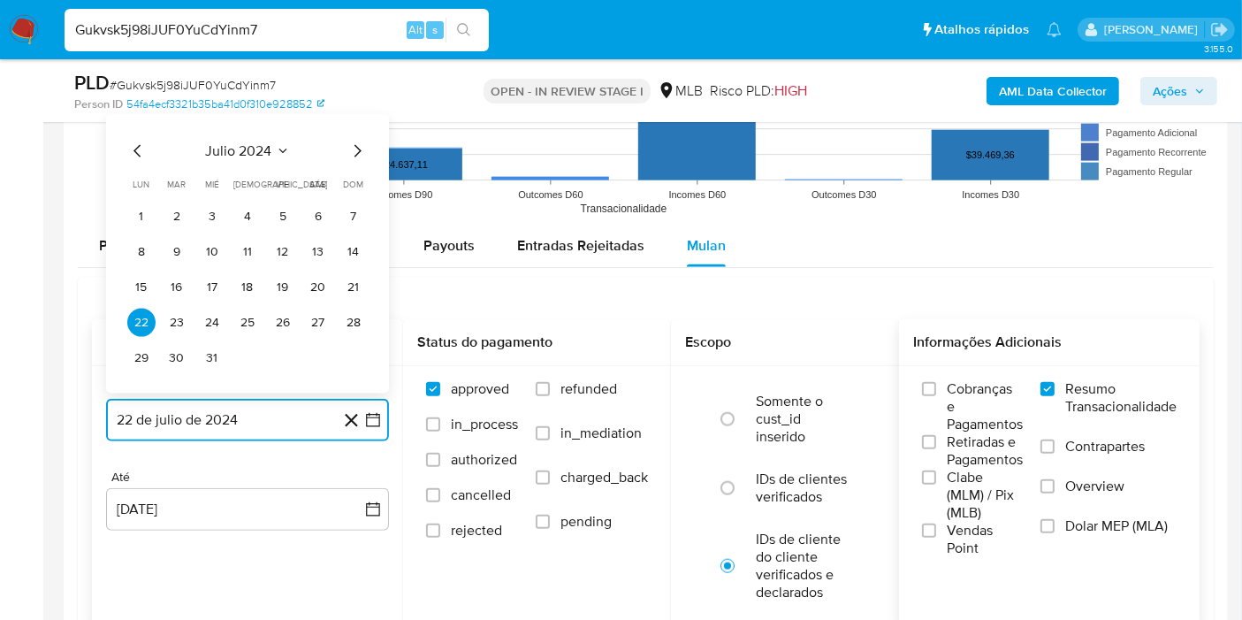
click at [245, 152] on span "julio 2024" at bounding box center [239, 151] width 66 height 18
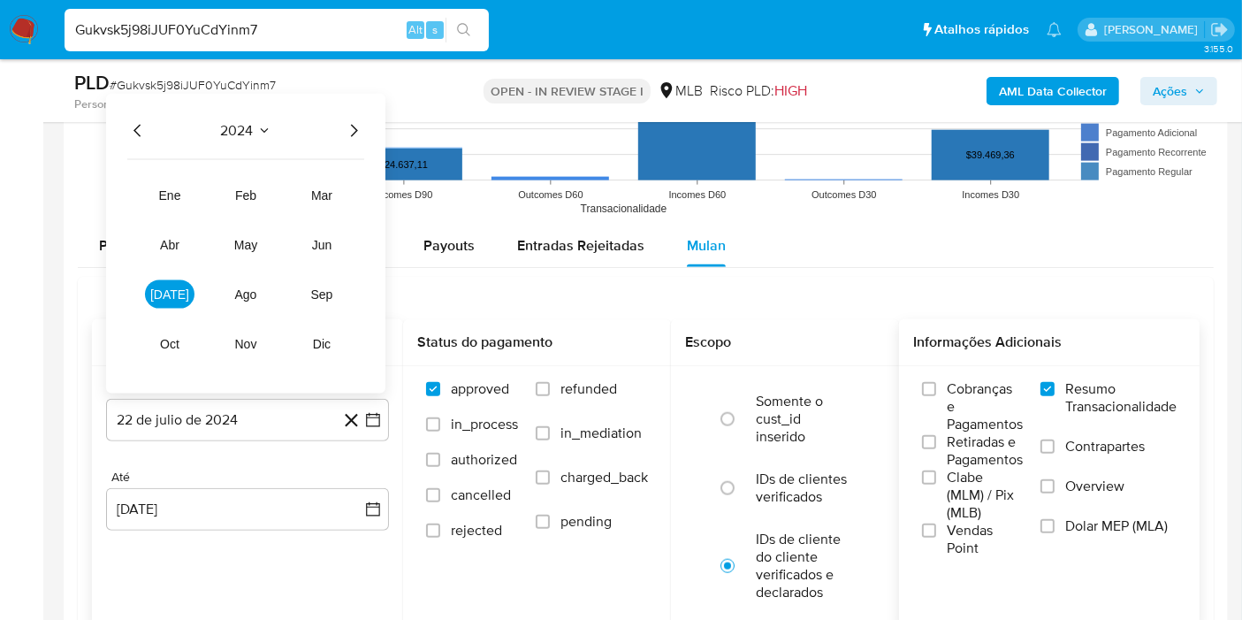
click at [349, 128] on icon "Año siguiente" at bounding box center [353, 130] width 21 height 21
click at [170, 293] on span "[DATE]" at bounding box center [169, 294] width 39 height 14
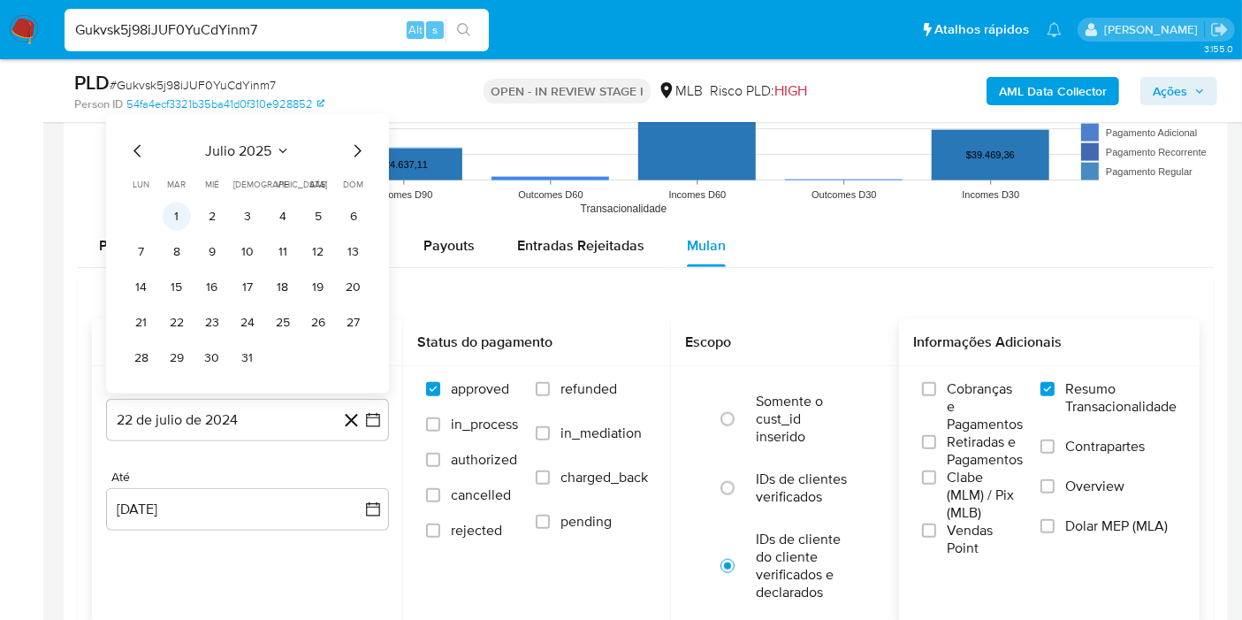
click at [184, 212] on button "1" at bounding box center [177, 216] width 28 height 28
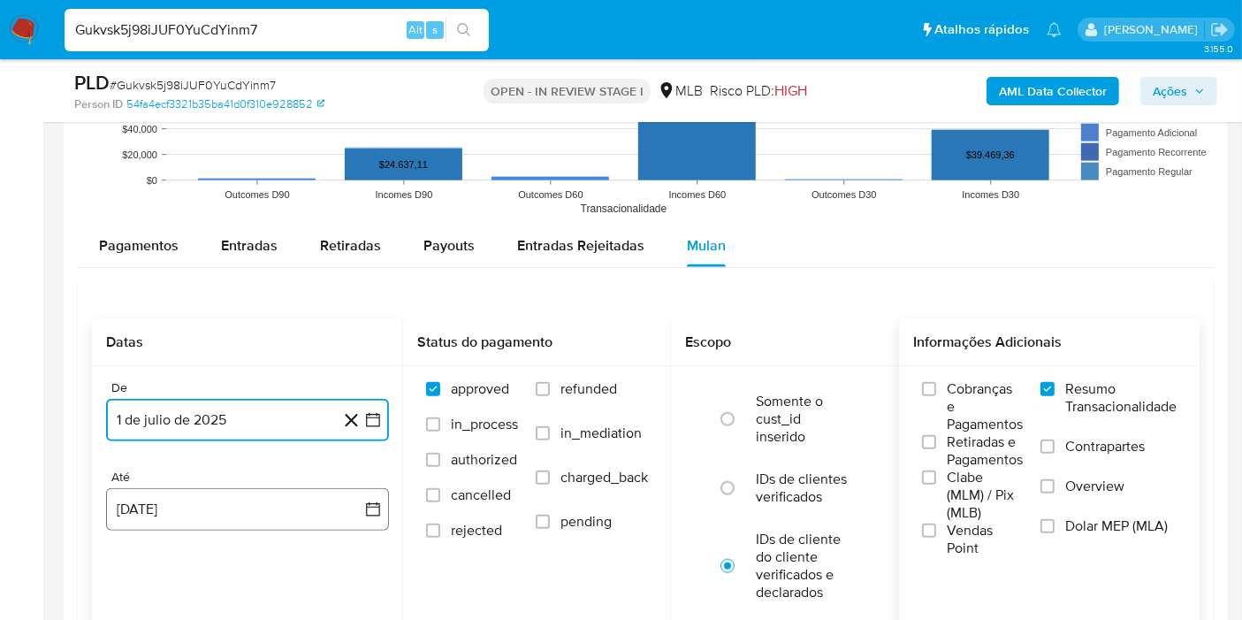
click at [362, 508] on button "[DATE]" at bounding box center [247, 509] width 283 height 42
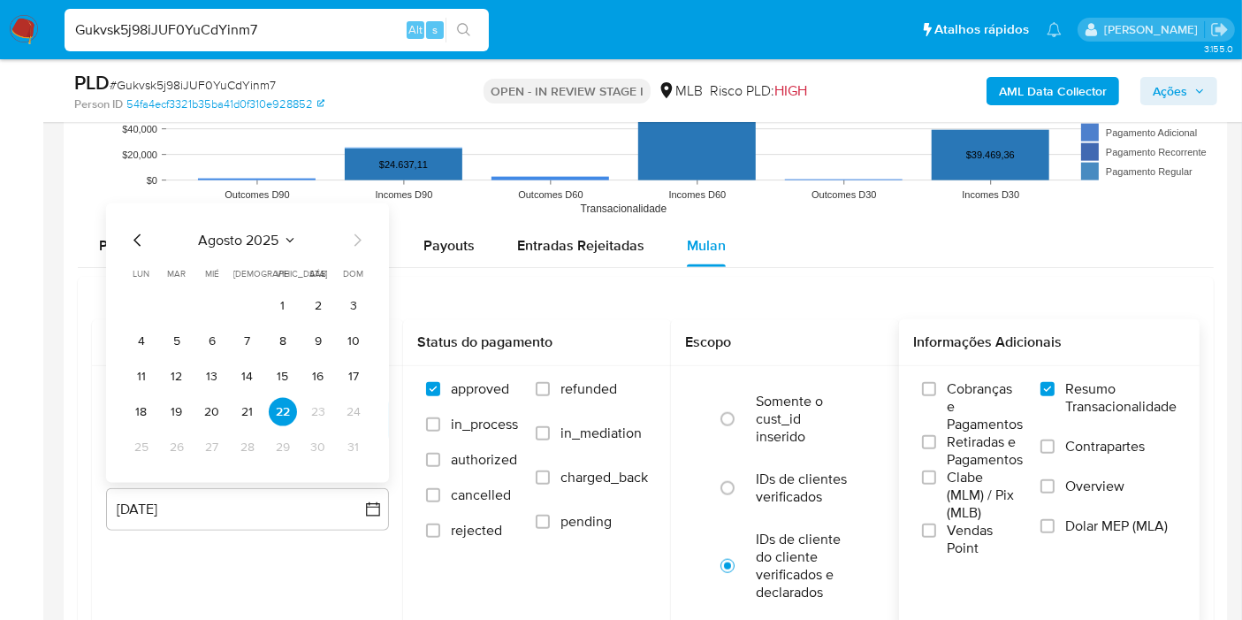
click at [239, 405] on button "21" at bounding box center [247, 412] width 28 height 28
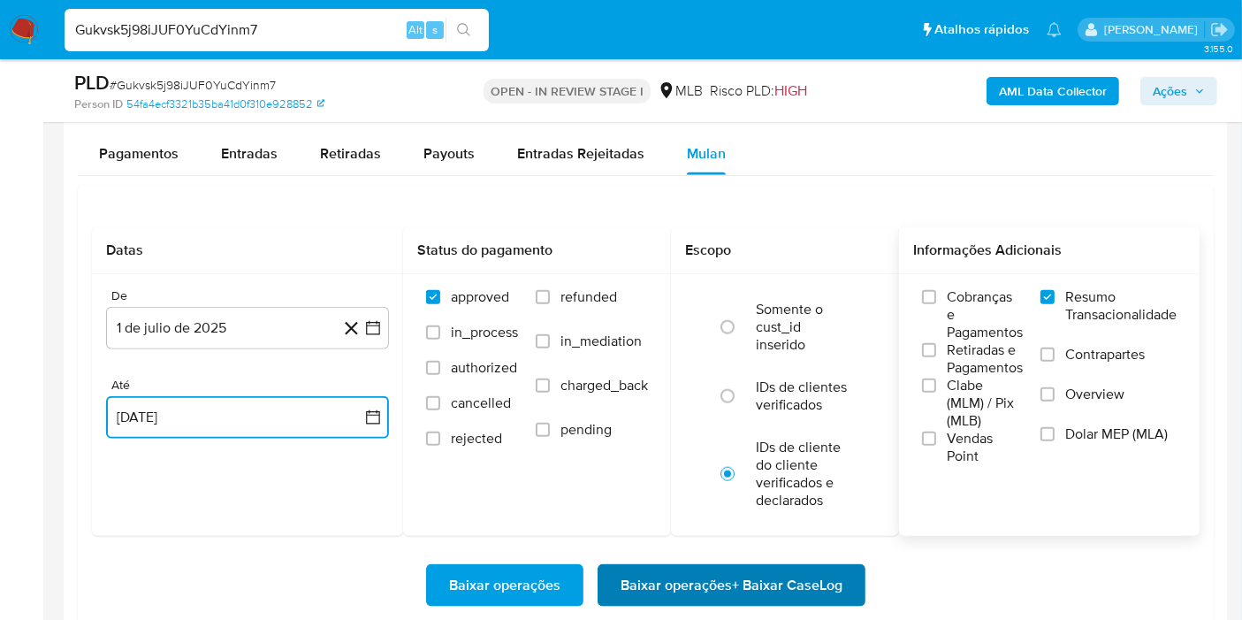
scroll to position [2062, 0]
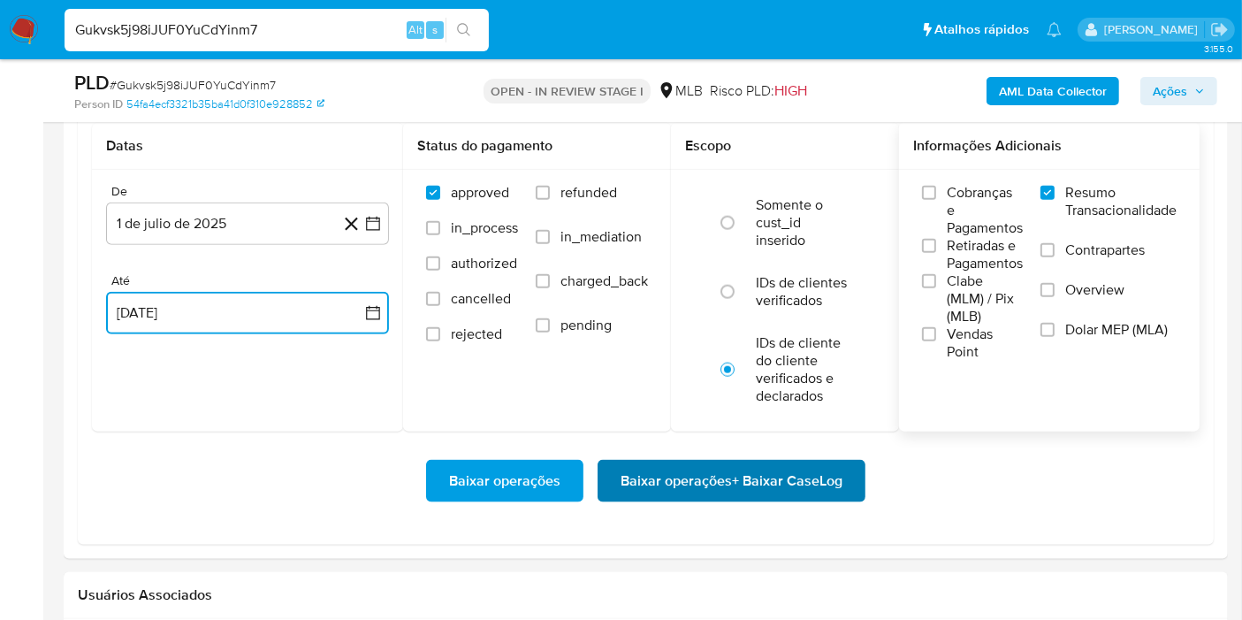
click at [815, 480] on span "Baixar operações + Baixar CaseLog" at bounding box center [731, 480] width 222 height 39
